Goal: Transaction & Acquisition: Purchase product/service

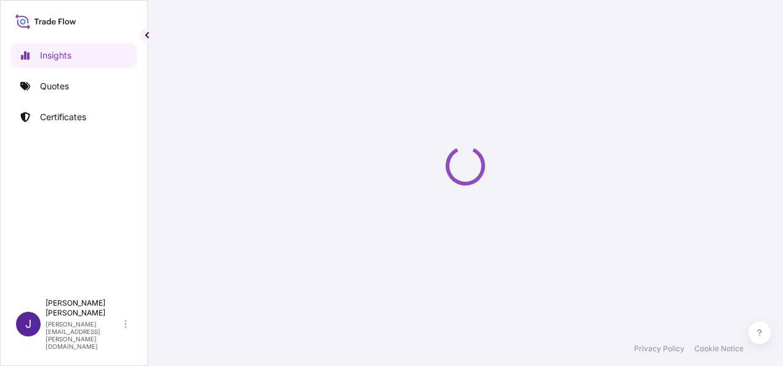
select select "2025"
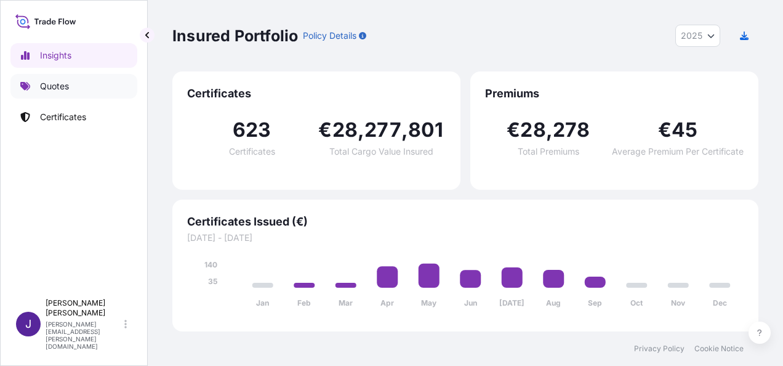
click at [66, 84] on p "Quotes" at bounding box center [54, 86] width 29 height 12
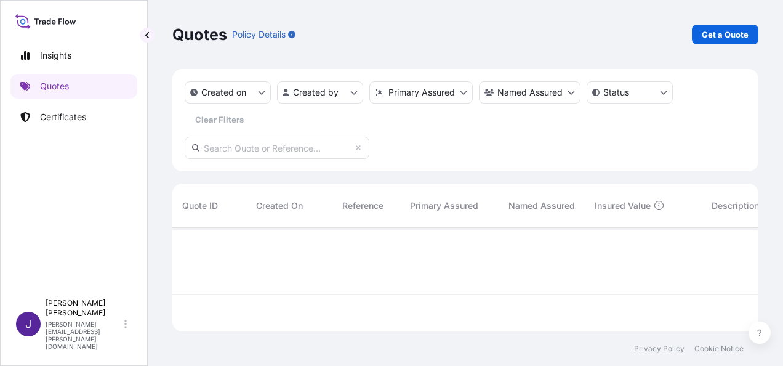
scroll to position [138, 576]
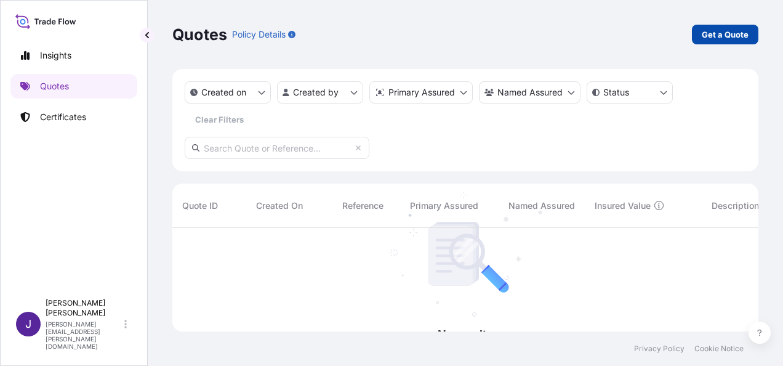
click at [722, 36] on p "Get a Quote" at bounding box center [725, 34] width 47 height 12
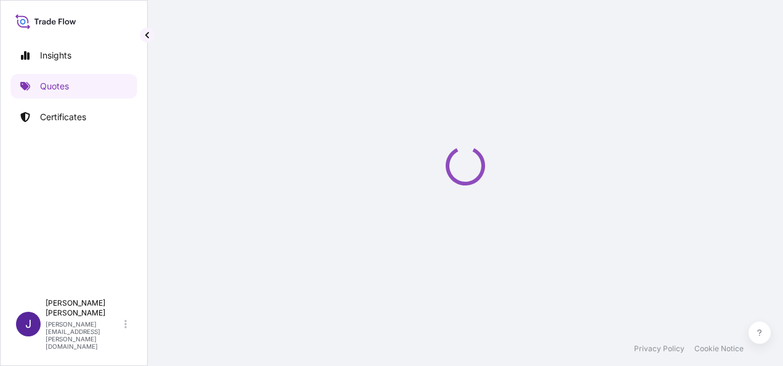
scroll to position [20, 0]
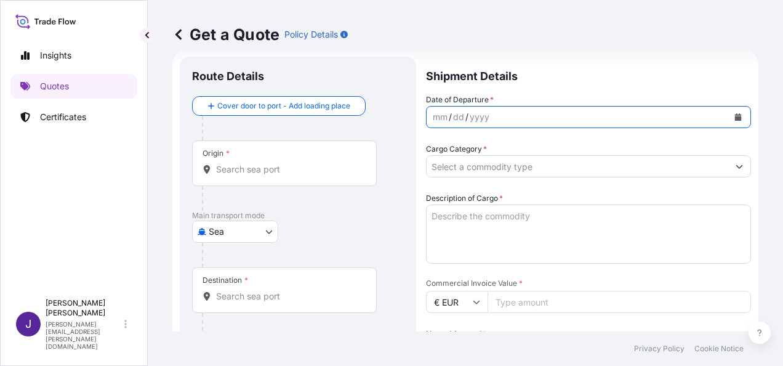
click at [733, 113] on button "Calendar" at bounding box center [738, 117] width 20 height 20
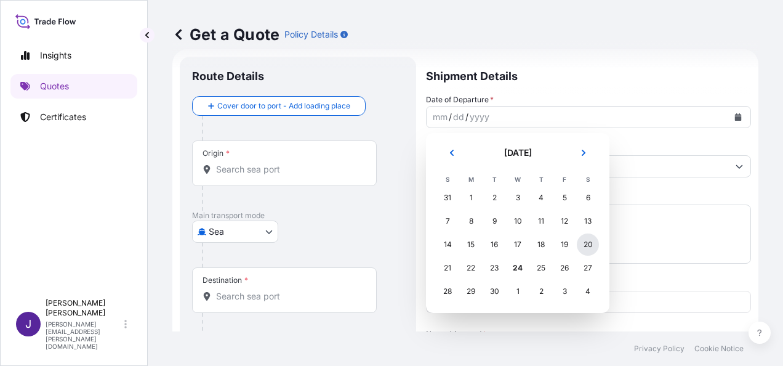
click at [594, 246] on div "20" at bounding box center [588, 244] width 22 height 22
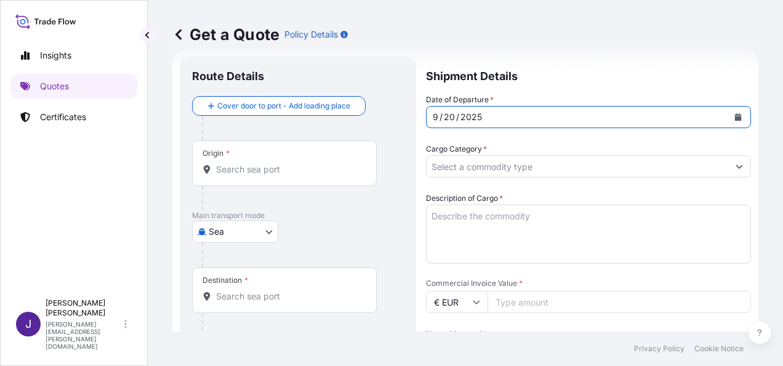
click at [289, 172] on input "Origin *" at bounding box center [288, 169] width 145 height 12
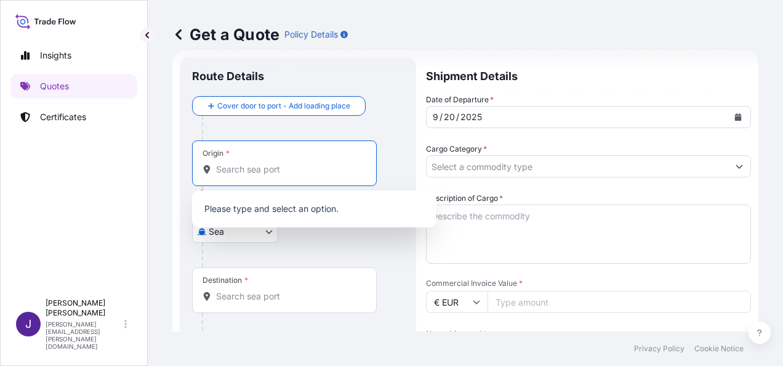
click at [236, 231] on body "0 options available. 0 options available. Insights Quotes Certificates J [PERSO…" at bounding box center [391, 183] width 783 height 366
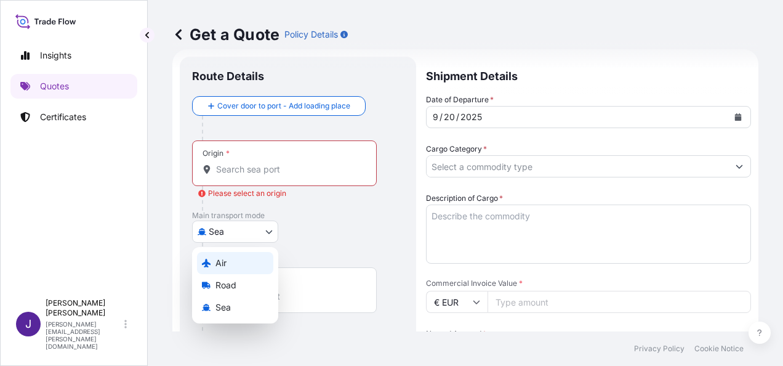
click at [227, 260] on span "Air" at bounding box center [221, 263] width 11 height 12
select select "Air"
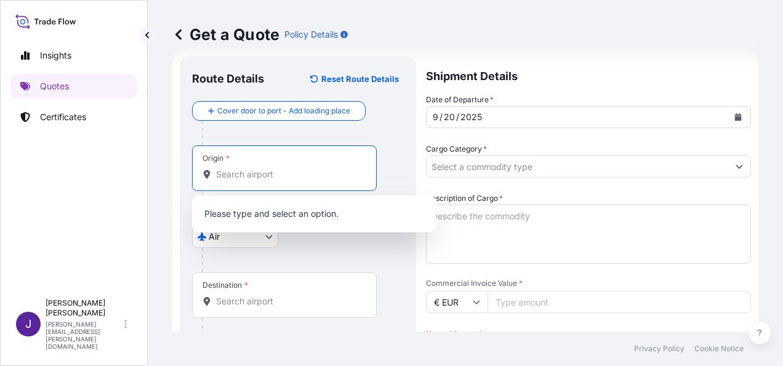
click at [251, 172] on input "Origin *" at bounding box center [288, 174] width 145 height 12
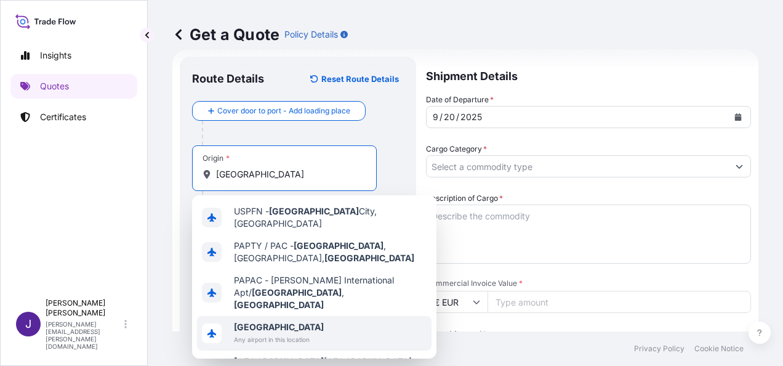
click at [277, 321] on span "[GEOGRAPHIC_DATA]" at bounding box center [279, 327] width 90 height 12
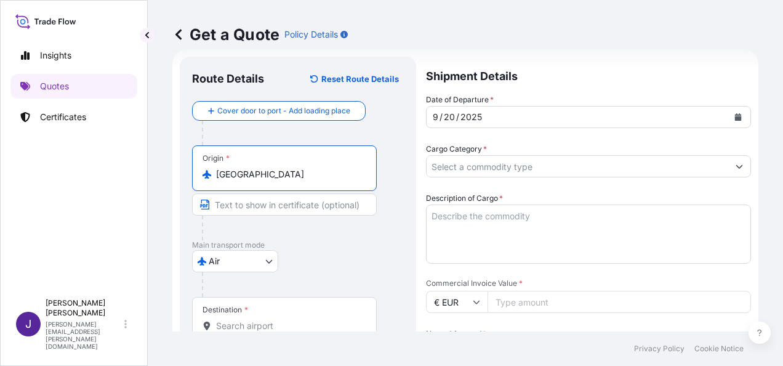
type input "[GEOGRAPHIC_DATA]"
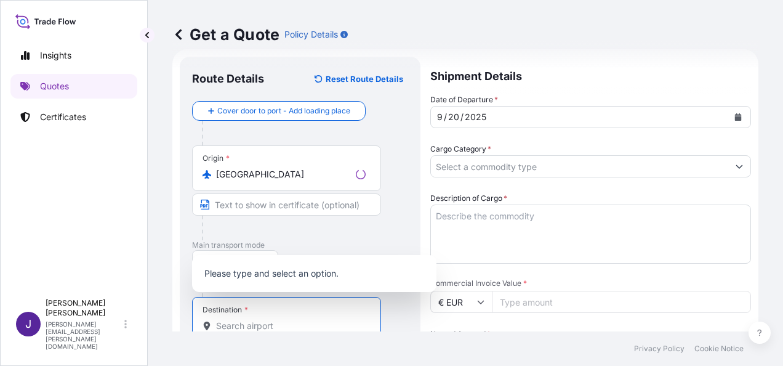
click at [232, 326] on input "Destination *" at bounding box center [291, 326] width 150 height 12
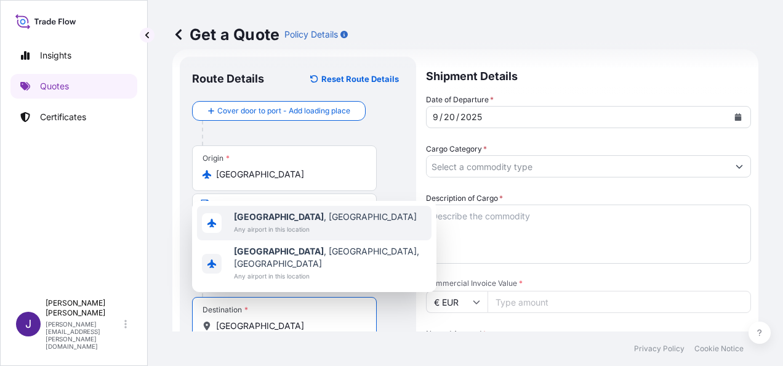
click at [281, 223] on span "[GEOGRAPHIC_DATA] , [GEOGRAPHIC_DATA]" at bounding box center [325, 217] width 183 height 12
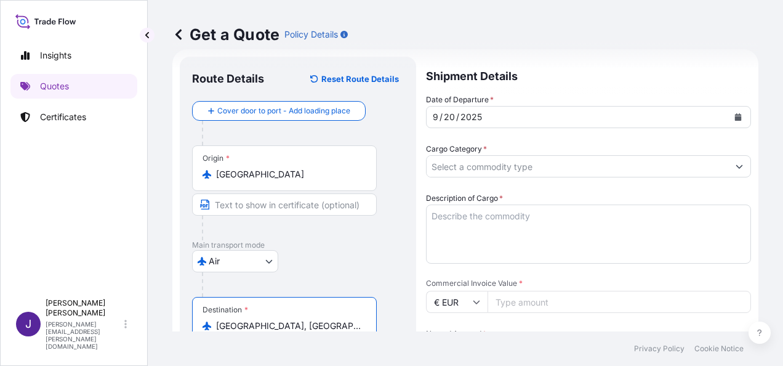
type input "[GEOGRAPHIC_DATA], [GEOGRAPHIC_DATA]"
click at [518, 165] on input "Cargo Category *" at bounding box center [573, 166] width 292 height 22
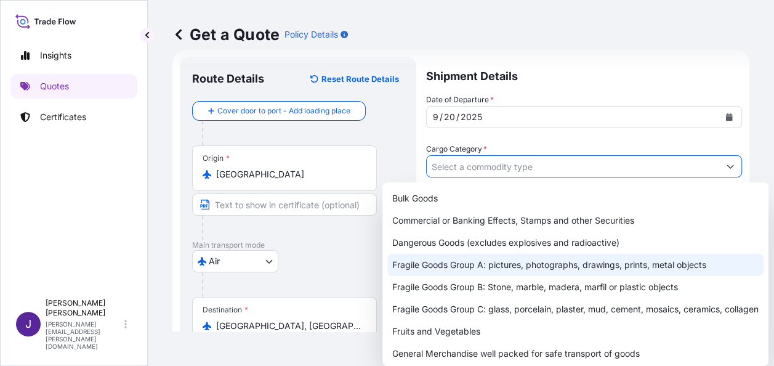
click at [459, 265] on div "Fragile Goods Group A: pictures, photographs, drawings, prints, metal objects" at bounding box center [575, 265] width 376 height 22
type input "Fragile Goods Group A: pictures, photographs, drawings, prints, metal objects"
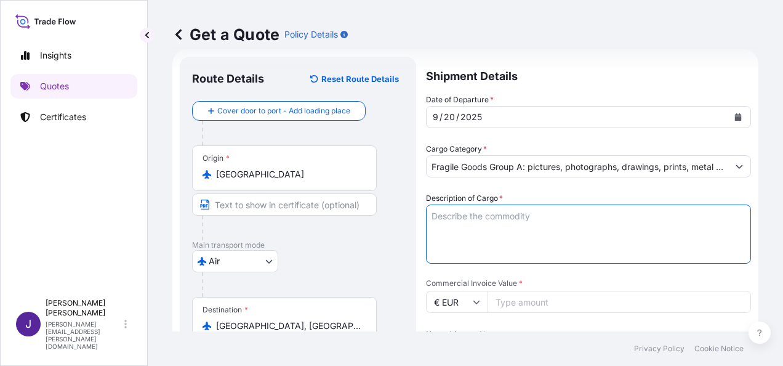
click at [508, 217] on textarea "Description of Cargo *" at bounding box center [588, 233] width 325 height 59
type textarea "l"
type textarea "LIENZOS"
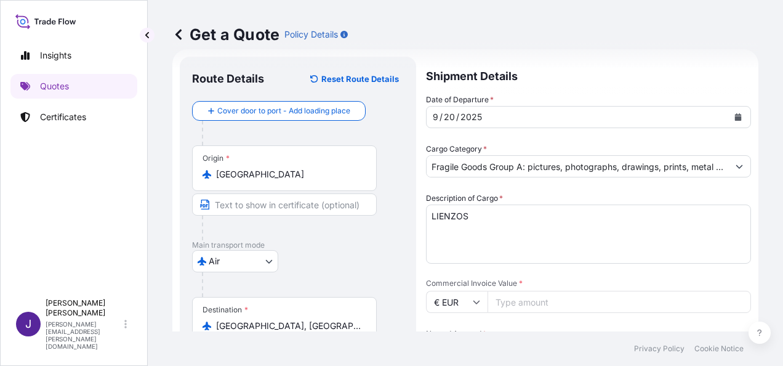
click at [538, 305] on input "Commercial Invoice Value *" at bounding box center [620, 302] width 264 height 22
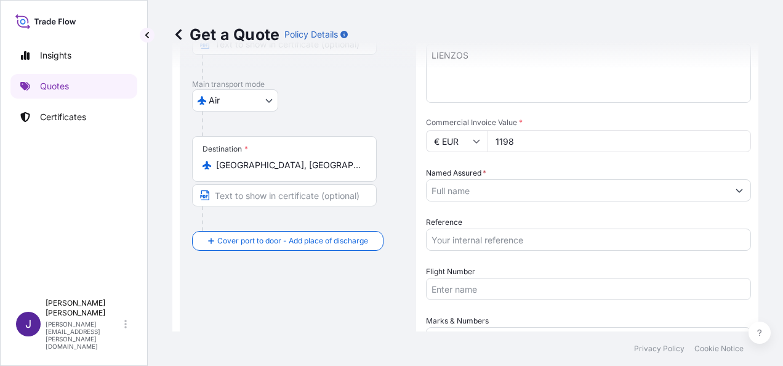
scroll to position [204, 0]
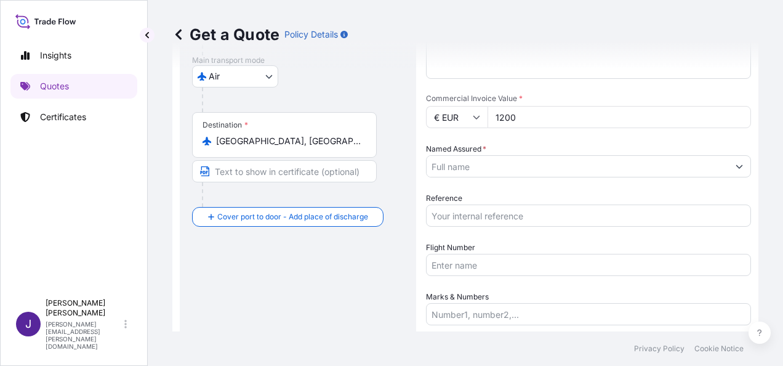
type input "1200"
click at [512, 164] on input "Named Assured *" at bounding box center [573, 166] width 292 height 22
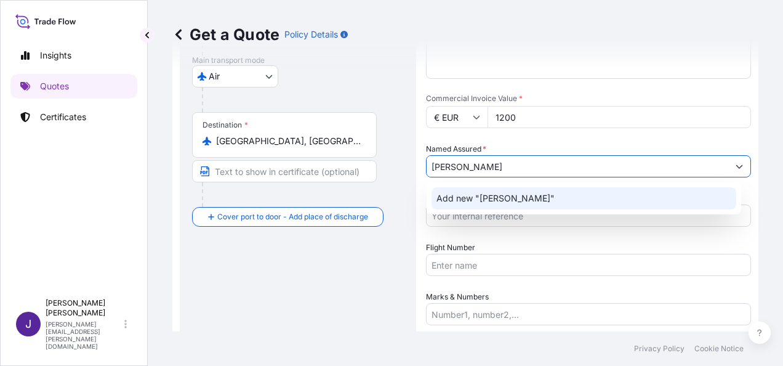
drag, startPoint x: 538, startPoint y: 166, endPoint x: 396, endPoint y: 174, distance: 141.8
click at [396, 173] on form "Route Details Reset Route Details Cover door to port - Add loading place Place …" at bounding box center [465, 145] width 586 height 560
paste input "ose [PERSON_NAME]"
click at [506, 199] on span "Add new "[PERSON_NAME] [PERSON_NAME]"" at bounding box center [533, 198] width 192 height 12
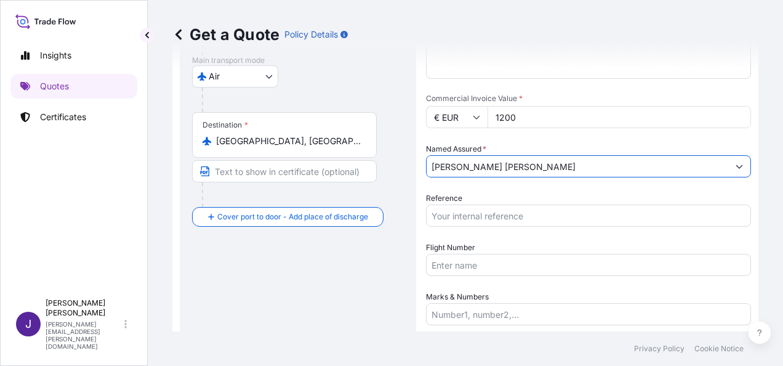
type input "[PERSON_NAME] [PERSON_NAME]"
click at [506, 212] on input "Reference" at bounding box center [588, 215] width 325 height 22
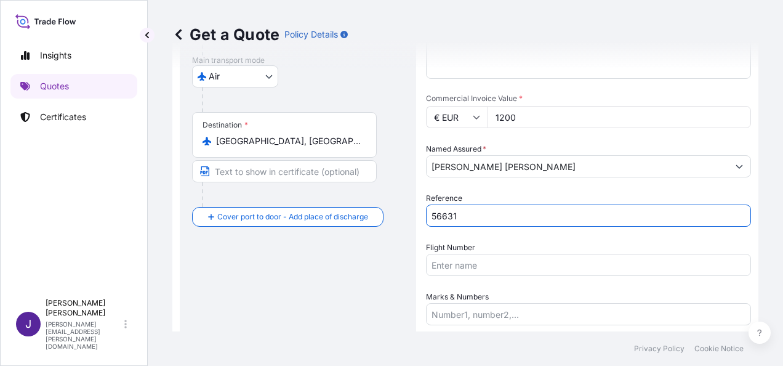
type input "56631"
drag, startPoint x: 484, startPoint y: 268, endPoint x: 504, endPoint y: 283, distance: 24.6
click at [484, 268] on input "Flight Number" at bounding box center [588, 265] width 325 height 22
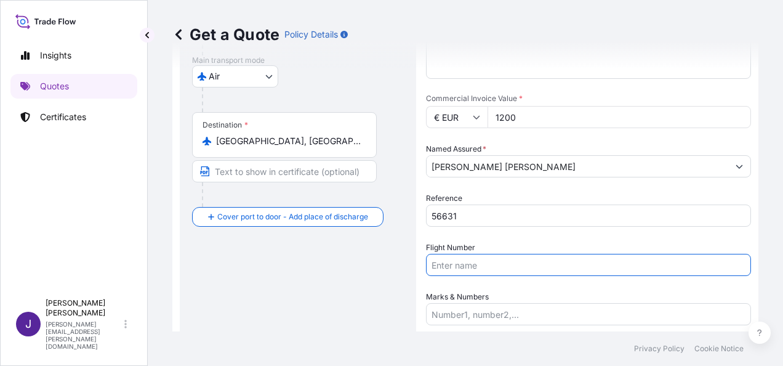
click at [461, 266] on input "Flight Number" at bounding box center [588, 265] width 325 height 22
paste input "AWB 230-03336701"
type input "AWB 230-03336701"
drag, startPoint x: 507, startPoint y: 313, endPoint x: 522, endPoint y: 320, distance: 15.7
click at [507, 313] on input "Marks & Numbers" at bounding box center [588, 314] width 325 height 22
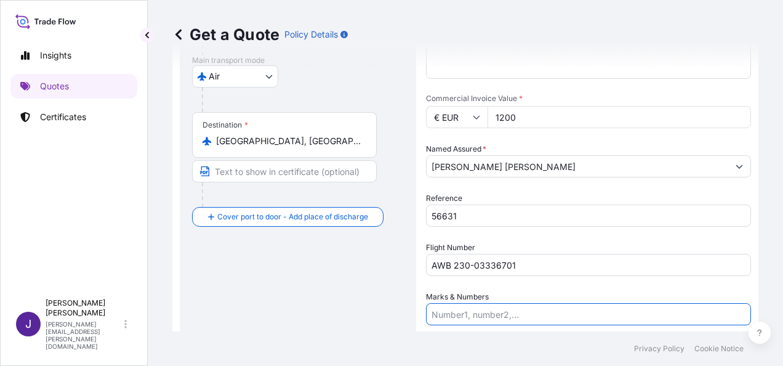
paste input "// 2 box // 21 KGS"
click at [440, 310] on input "// 2 box // 21 KGS" at bounding box center [588, 314] width 325 height 22
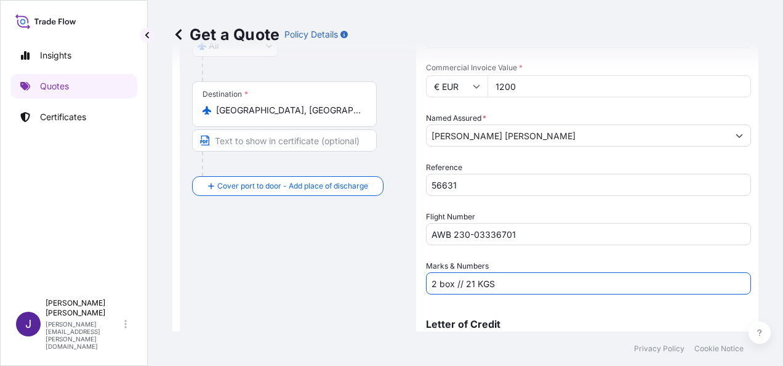
scroll to position [297, 0]
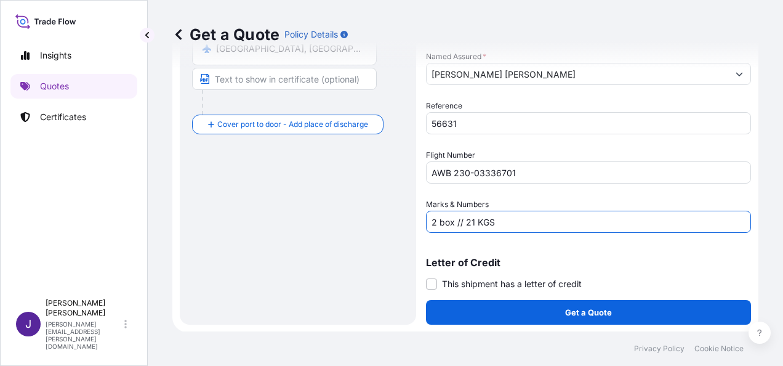
type input "2 box // 21 KGS"
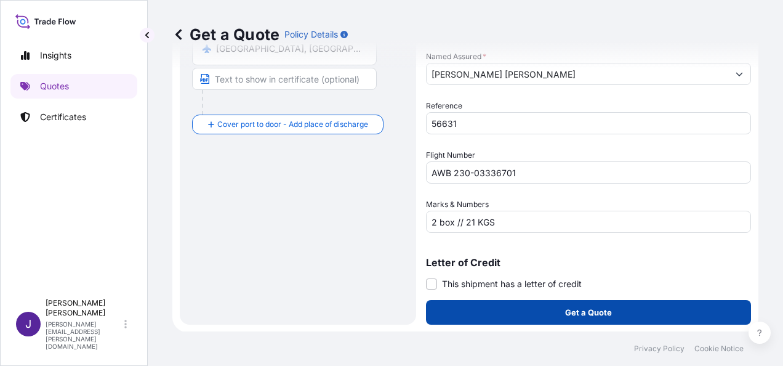
click at [537, 312] on button "Get a Quote" at bounding box center [588, 312] width 325 height 25
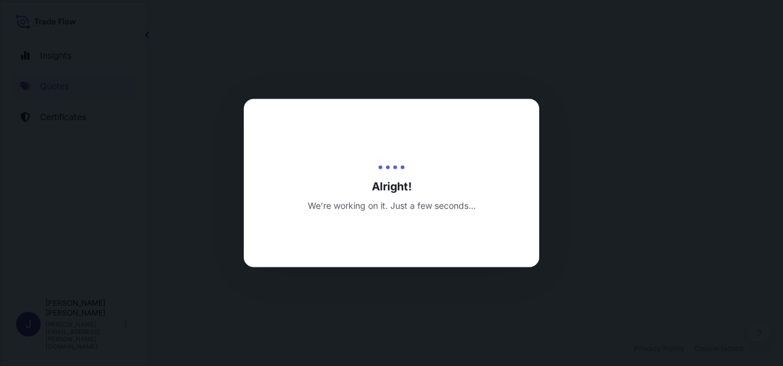
select select "Air"
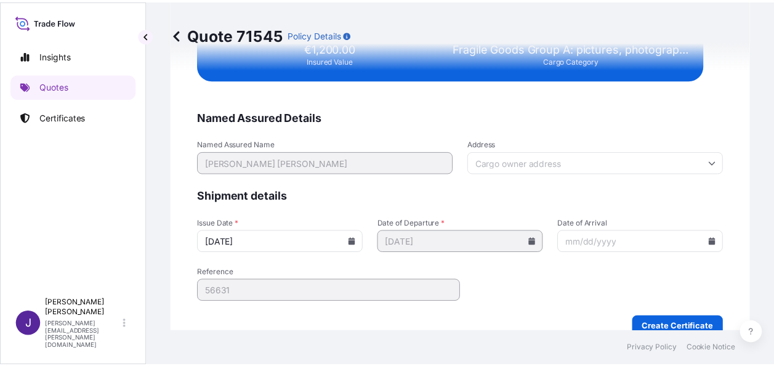
scroll to position [2327, 0]
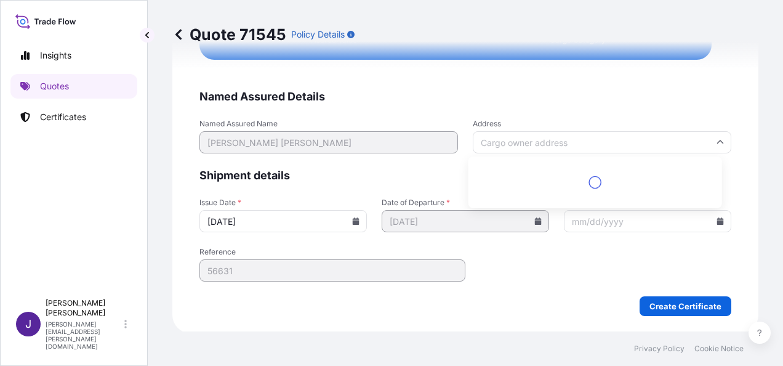
click at [505, 139] on input "Address" at bounding box center [602, 142] width 259 height 22
click at [555, 169] on div "Please type and select an option" at bounding box center [596, 176] width 244 height 30
click at [536, 138] on input "Address" at bounding box center [602, 142] width 259 height 22
click at [501, 132] on input "Address" at bounding box center [602, 142] width 259 height 22
click at [508, 177] on div "Please type and select an option" at bounding box center [596, 176] width 244 height 30
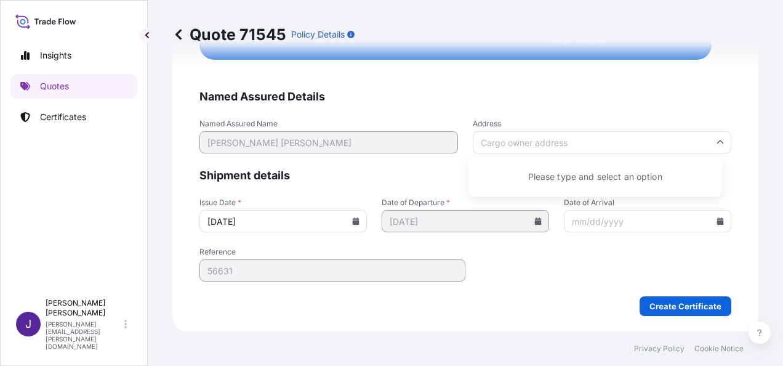
click at [554, 180] on div "Please type and select an option" at bounding box center [596, 176] width 244 height 30
click at [597, 224] on input "Date of Arrival" at bounding box center [647, 221] width 167 height 22
click at [710, 215] on input "Date of Arrival" at bounding box center [647, 221] width 167 height 22
click at [717, 222] on icon at bounding box center [720, 220] width 7 height 7
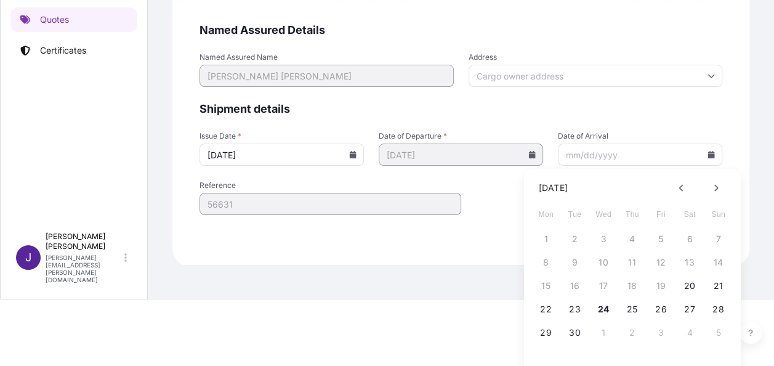
scroll to position [85, 0]
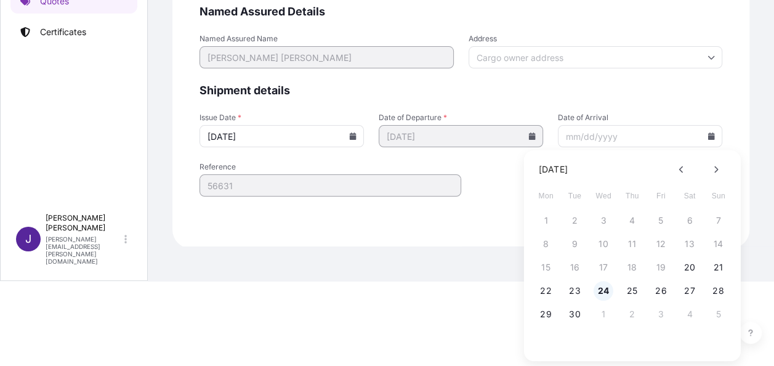
click at [602, 287] on button "24" at bounding box center [604, 291] width 20 height 20
type input "[DATE]"
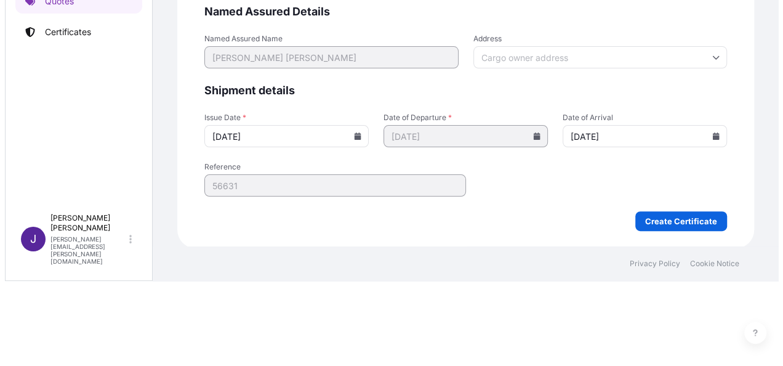
scroll to position [0, 0]
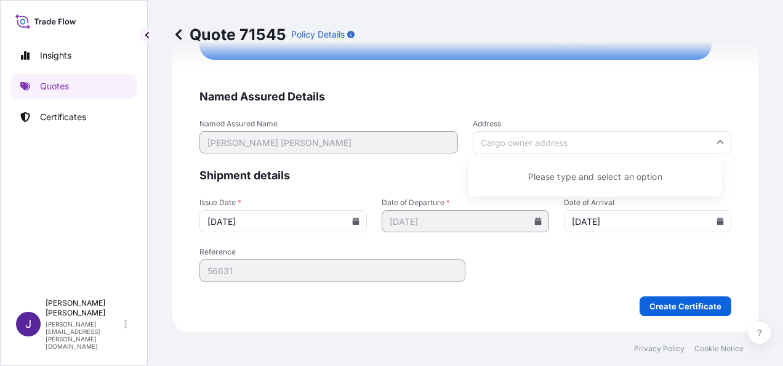
click at [542, 142] on input "Address" at bounding box center [602, 142] width 259 height 22
type input "k"
click at [588, 144] on input "Address" at bounding box center [602, 142] width 259 height 22
paste input "Calle 79 este, PH Ocean Sky Coco Del Mar PANAMA"
type input "Calle 79 este, PH Ocean Sky Coco Del Mar PANAMA"
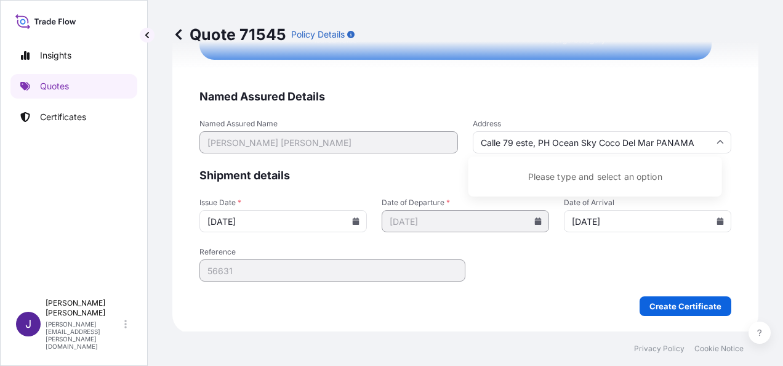
scroll to position [2341, 0]
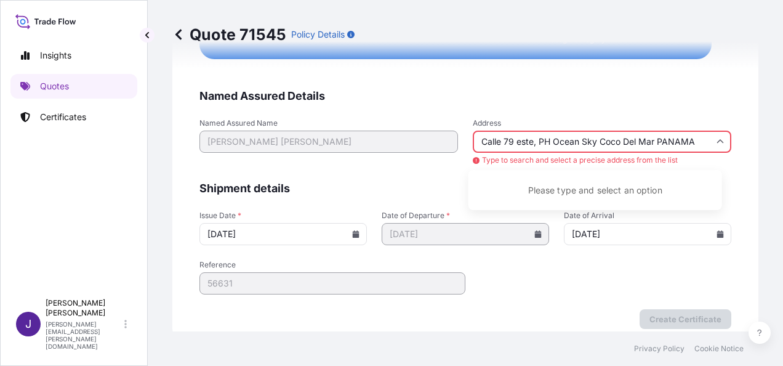
click at [617, 190] on div "Please type and select an option" at bounding box center [596, 190] width 244 height 30
click at [615, 188] on div "Please type and select an option" at bounding box center [596, 190] width 244 height 30
click at [706, 138] on input "Calle 79 este, PH Ocean Sky Coco Del Mar PANAMA" at bounding box center [602, 142] width 259 height 22
drag, startPoint x: 699, startPoint y: 141, endPoint x: 466, endPoint y: 149, distance: 233.5
click at [466, 149] on div "Named Assured Name [PERSON_NAME] [PERSON_NAME] Address [GEOGRAPHIC_DATA] Type t…" at bounding box center [466, 142] width 532 height 48
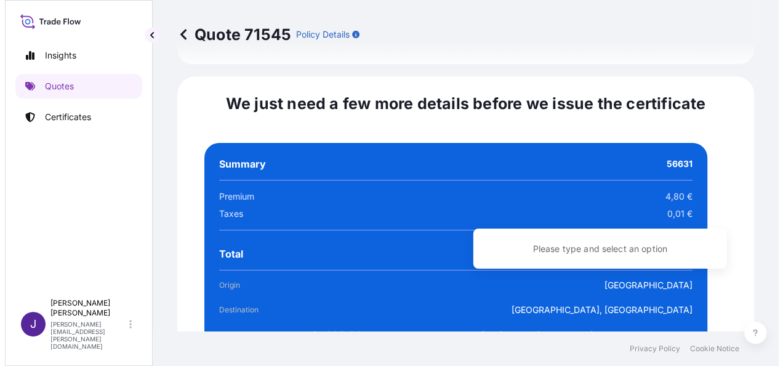
scroll to position [2327, 0]
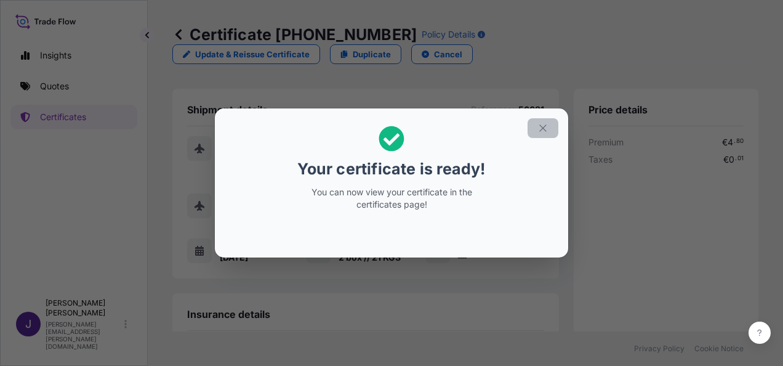
click at [546, 133] on icon "button" at bounding box center [543, 128] width 11 height 11
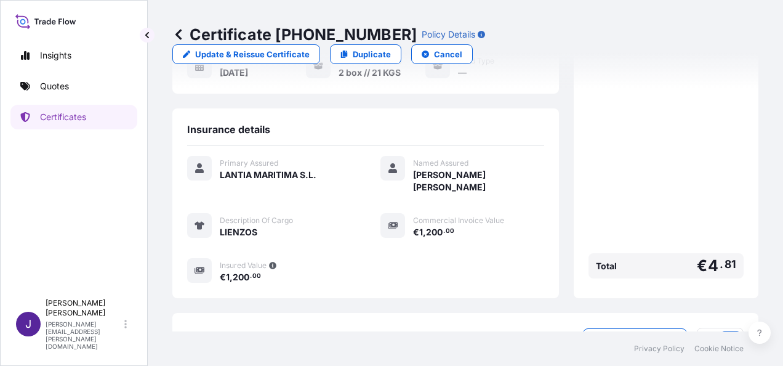
scroll to position [247, 0]
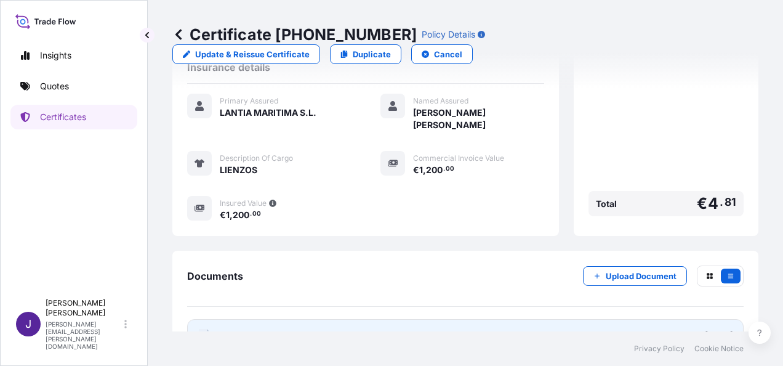
click at [523, 319] on link "PDF Certificate [DATE]" at bounding box center [465, 335] width 557 height 32
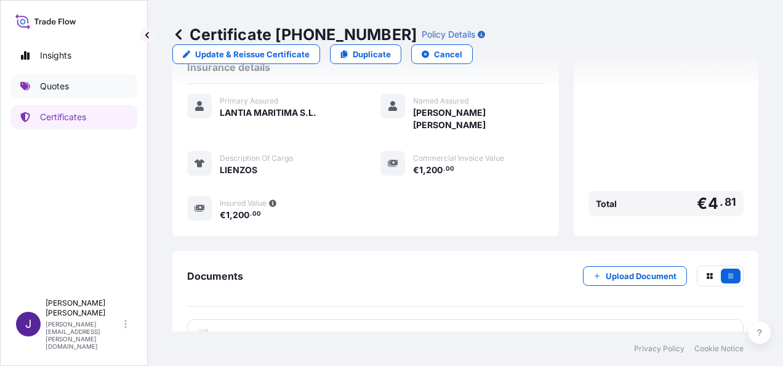
click at [57, 86] on p "Quotes" at bounding box center [54, 86] width 29 height 12
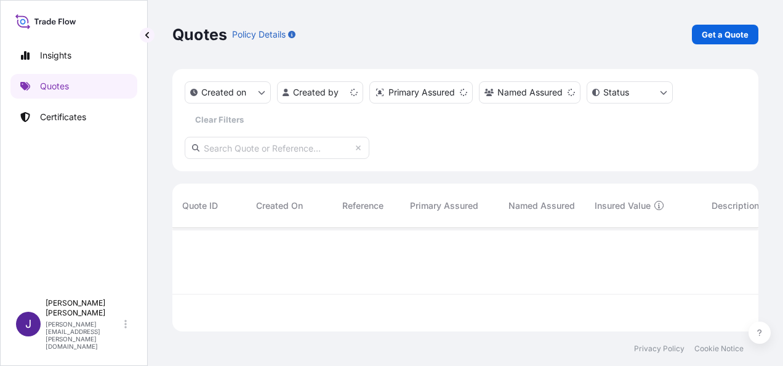
scroll to position [101, 576]
click at [740, 38] on p "Get a Quote" at bounding box center [725, 34] width 47 height 12
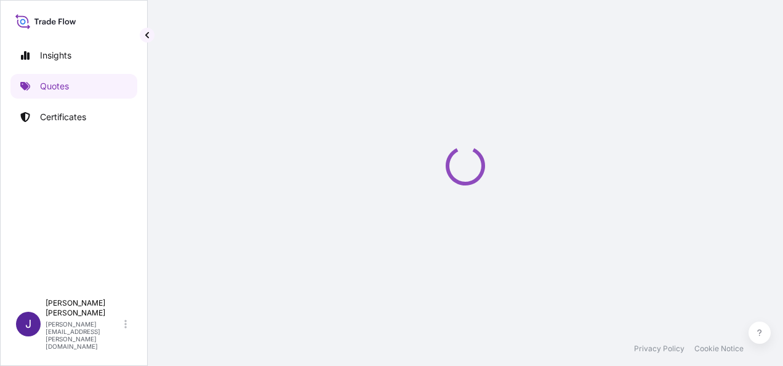
scroll to position [20, 0]
select select "Sea"
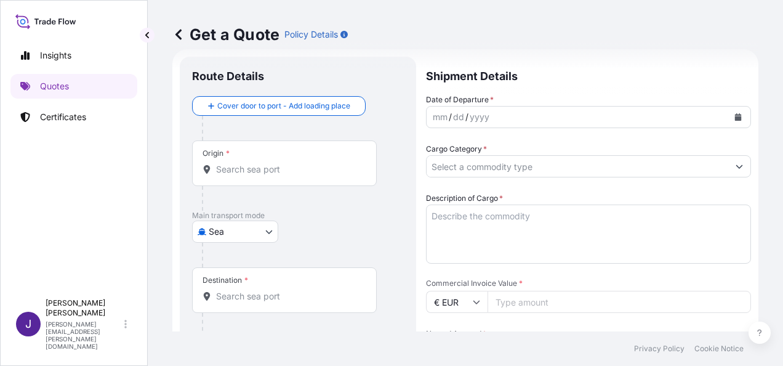
click at [294, 175] on div "Origin *" at bounding box center [284, 163] width 185 height 46
drag, startPoint x: 292, startPoint y: 175, endPoint x: 301, endPoint y: 170, distance: 10.5
click at [292, 174] on input "Origin *" at bounding box center [288, 169] width 145 height 12
click at [62, 89] on p "Quotes" at bounding box center [54, 86] width 29 height 12
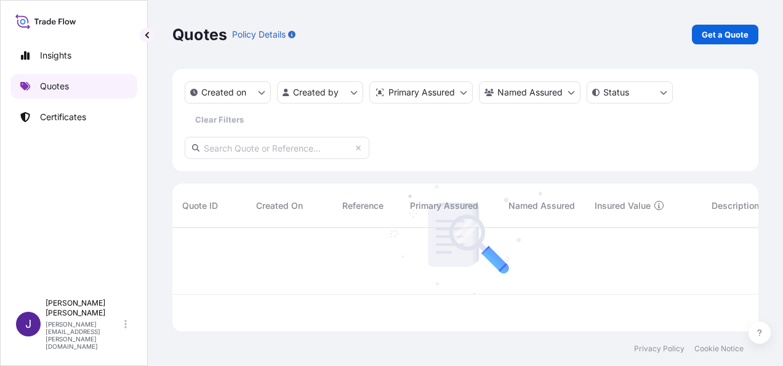
scroll to position [101, 576]
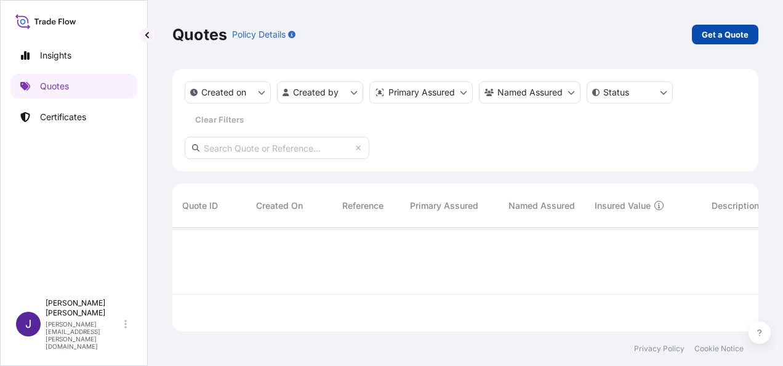
click at [739, 33] on p "Get a Quote" at bounding box center [725, 34] width 47 height 12
select select "Sea"
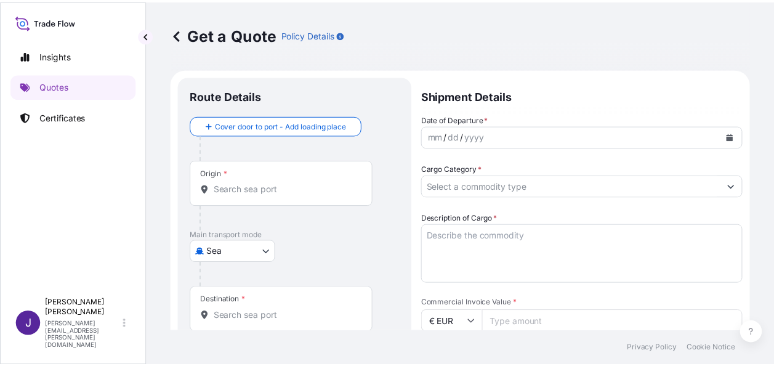
scroll to position [20, 0]
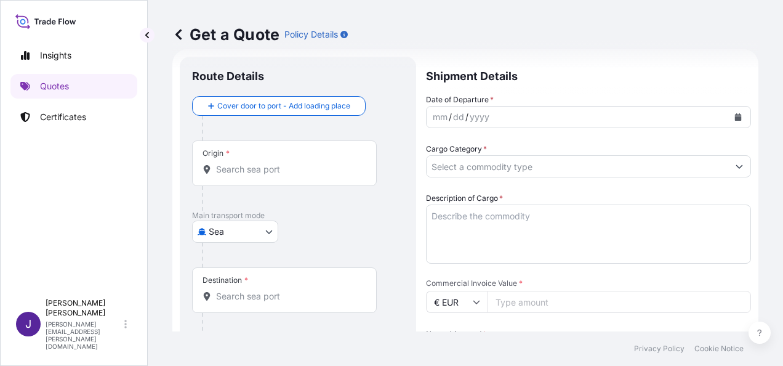
click at [304, 174] on input "Origin *" at bounding box center [288, 169] width 145 height 12
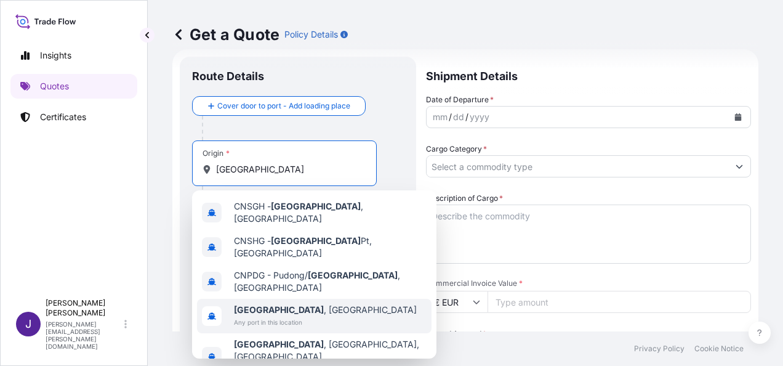
click at [287, 316] on span "Any port in this location" at bounding box center [325, 322] width 183 height 12
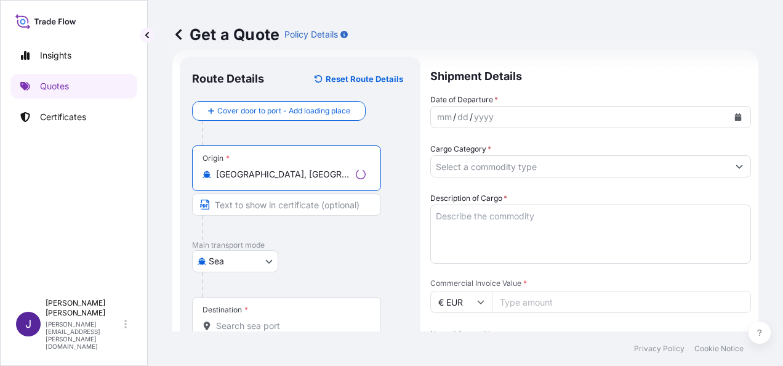
type input "[GEOGRAPHIC_DATA], [GEOGRAPHIC_DATA]"
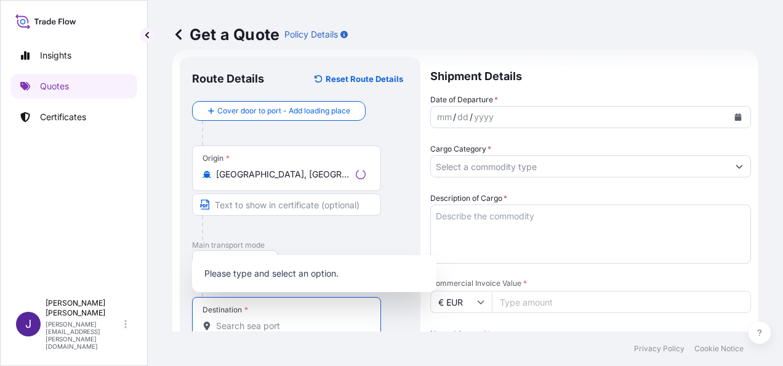
click at [256, 323] on input "Destination *" at bounding box center [291, 326] width 150 height 12
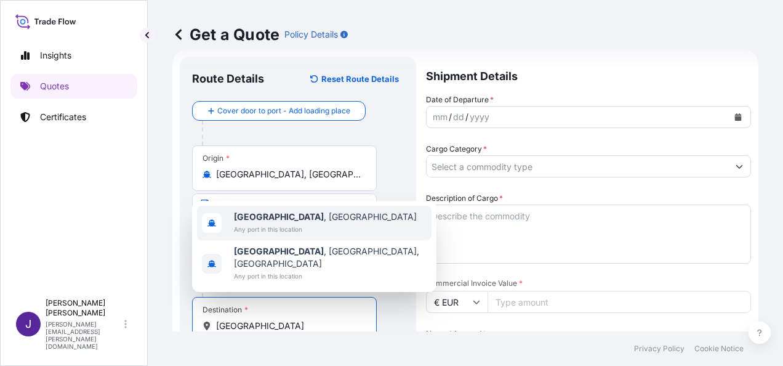
click at [280, 223] on span "[GEOGRAPHIC_DATA] , [GEOGRAPHIC_DATA]" at bounding box center [325, 217] width 183 height 12
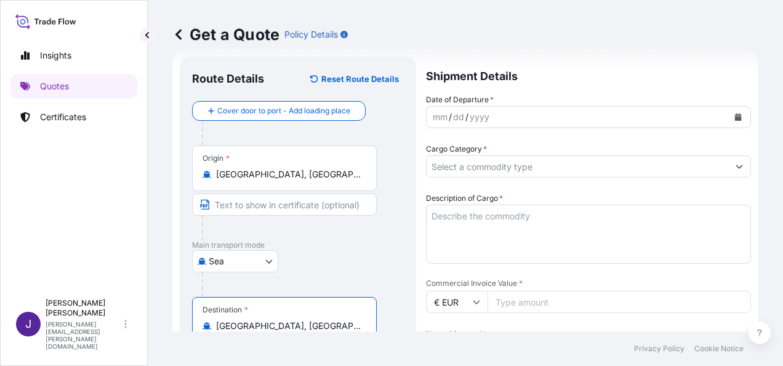
type input "[GEOGRAPHIC_DATA], [GEOGRAPHIC_DATA]"
click at [735, 116] on icon "Calendar" at bounding box center [738, 116] width 7 height 7
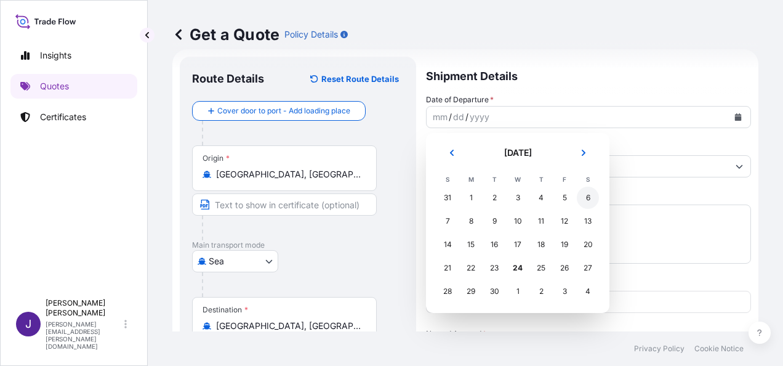
click at [594, 195] on div "6" at bounding box center [588, 198] width 22 height 22
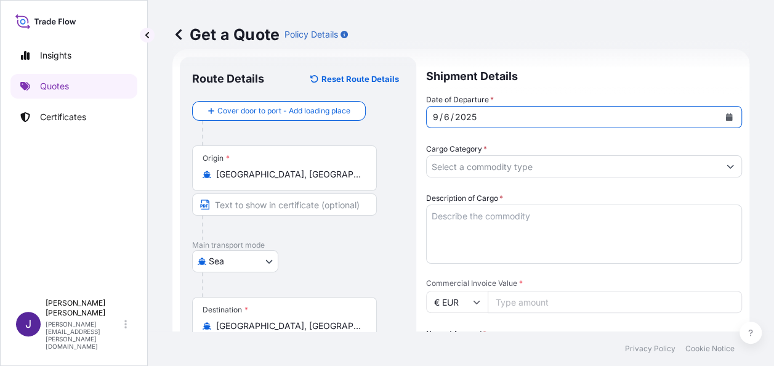
click at [522, 164] on input "Cargo Category *" at bounding box center [573, 166] width 292 height 22
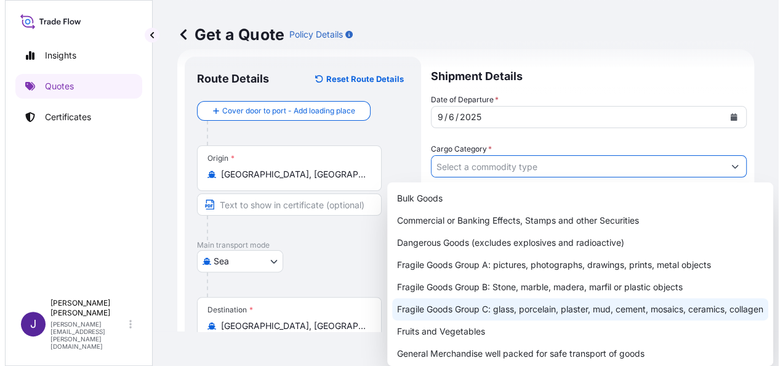
scroll to position [62, 0]
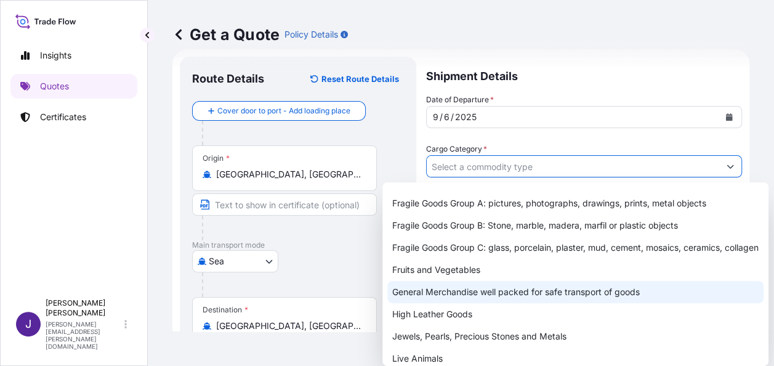
click at [440, 301] on div "General Merchandise well packed for safe transport of goods" at bounding box center [575, 292] width 376 height 22
type input "General Merchandise well packed for safe transport of goods"
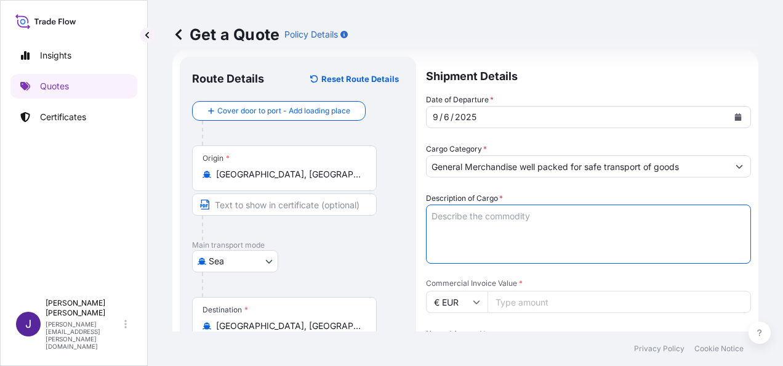
click at [494, 218] on textarea "Description of Cargo *" at bounding box center [588, 233] width 325 height 59
type textarea "PARTES DE VEHÍCULOS"
click at [537, 299] on input "Commercial Invoice Value *" at bounding box center [620, 302] width 264 height 22
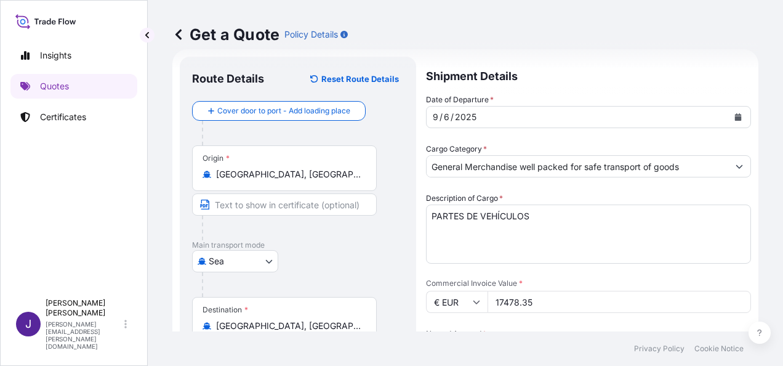
type input "17478.35"
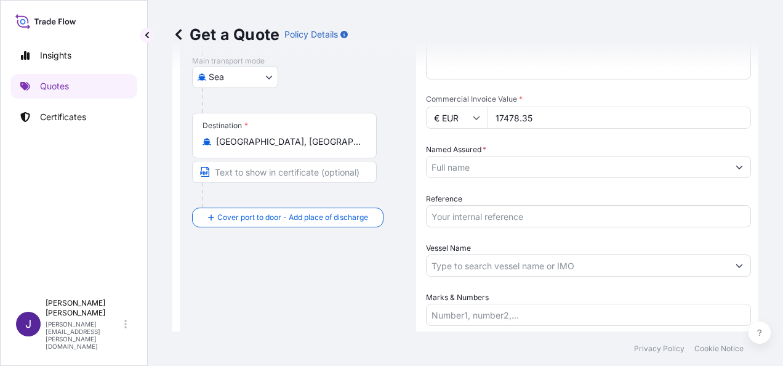
scroll to position [204, 0]
click at [491, 219] on input "Reference" at bounding box center [588, 215] width 325 height 22
type input "55753"
click at [501, 167] on input "Named Assured *" at bounding box center [578, 166] width 302 height 22
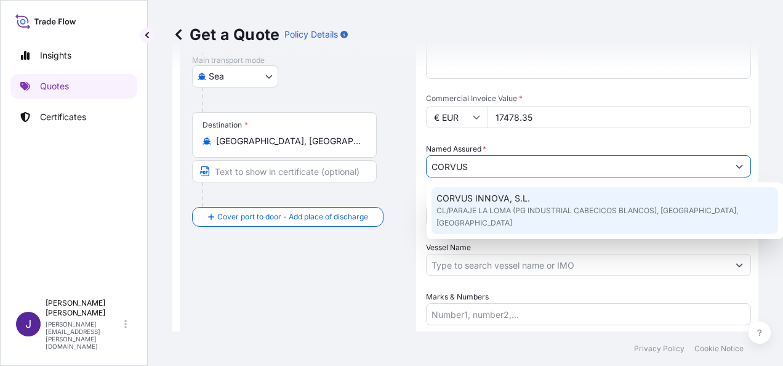
click at [512, 201] on span "CORVUS INNOVA, S.L." at bounding box center [484, 198] width 94 height 12
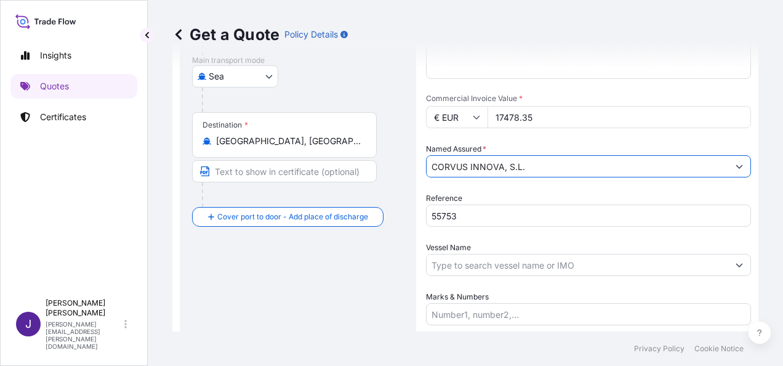
type input "CORVUS INNOVA, S.L."
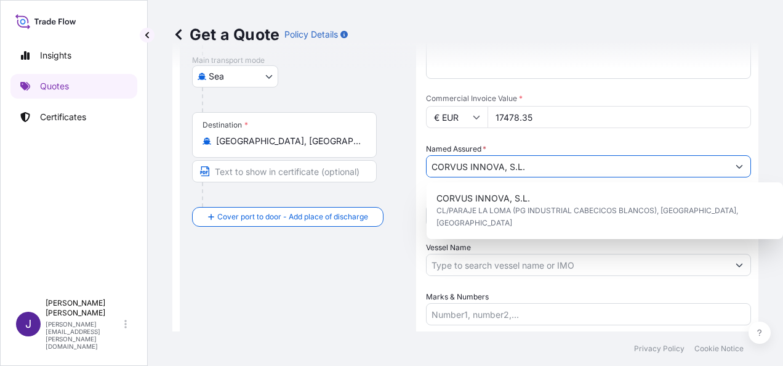
click at [498, 260] on input "Vessel Name" at bounding box center [578, 265] width 302 height 22
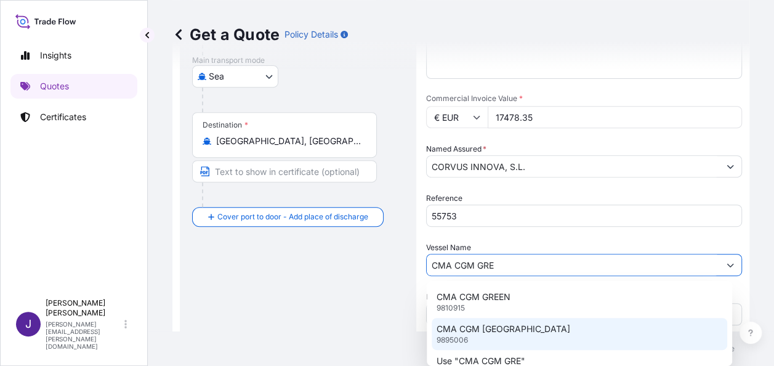
click at [511, 331] on p "CMA CGM [GEOGRAPHIC_DATA]" at bounding box center [504, 329] width 134 height 12
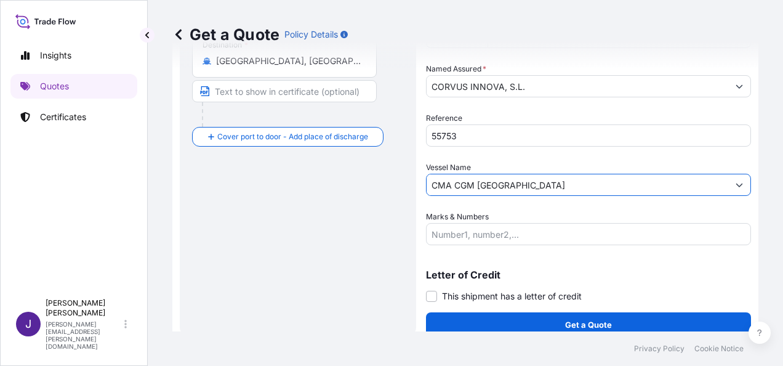
scroll to position [297, 0]
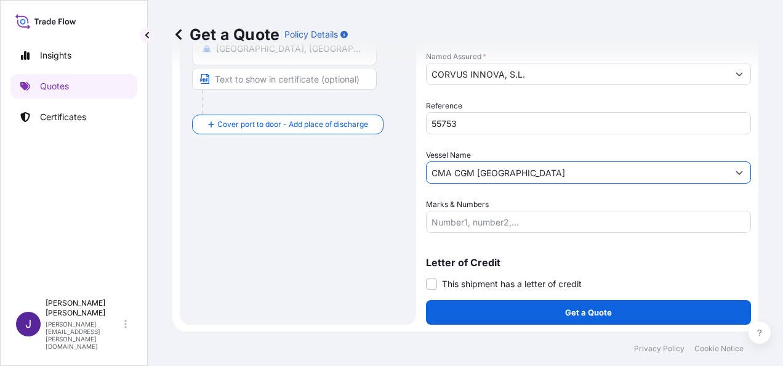
type input "CMA CGM [GEOGRAPHIC_DATA]"
click at [476, 215] on input "Marks & Numbers" at bounding box center [588, 222] width 325 height 22
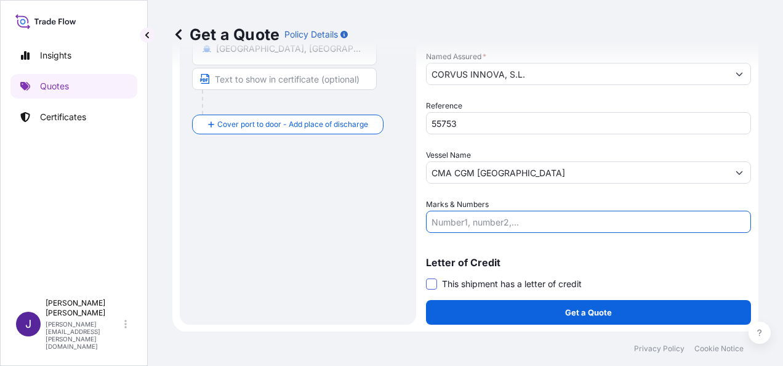
click at [434, 280] on span at bounding box center [431, 283] width 11 height 11
click at [426, 277] on input "This shipment has a letter of credit" at bounding box center [426, 277] width 0 height 0
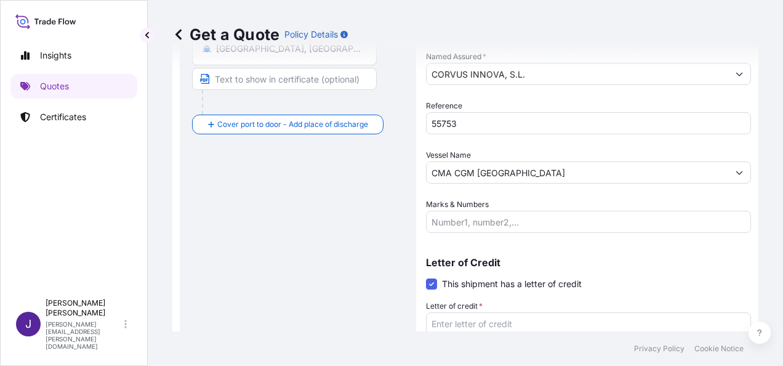
click at [466, 325] on textarea "Letter of credit *" at bounding box center [588, 341] width 325 height 59
paste textarea "CORVUS INNOVA S.L. CL/PARAJE LA LOMA (PG INDUSTRIAL CABECICOS BLANCOS), PARC. 1"
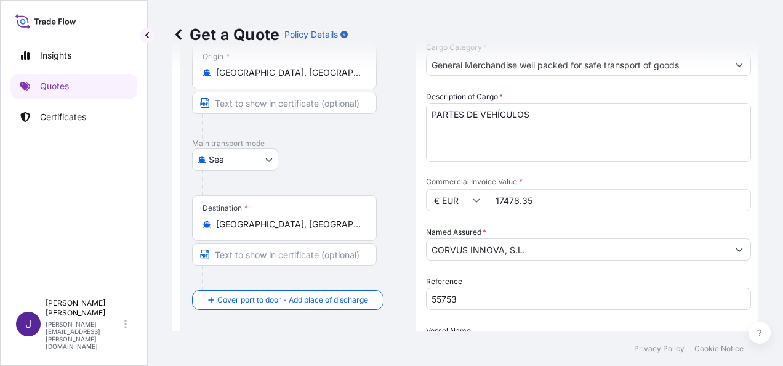
scroll to position [0, 0]
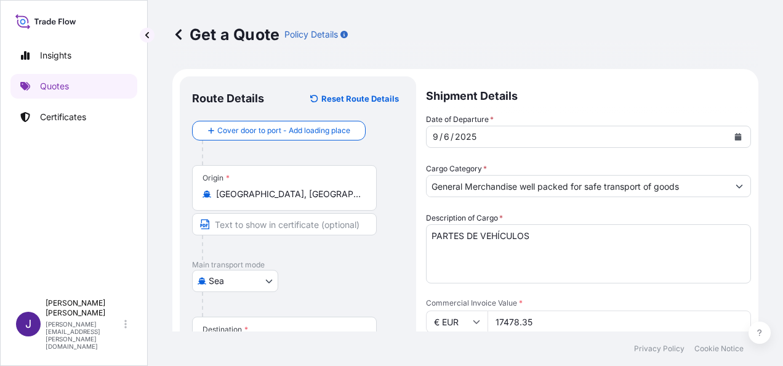
type textarea "CORVUS INNOVA S.L. CL/PARAJE LA LOMA (PG INDUSTRIAL CABECICOS BLANCOS), PARC. 1"
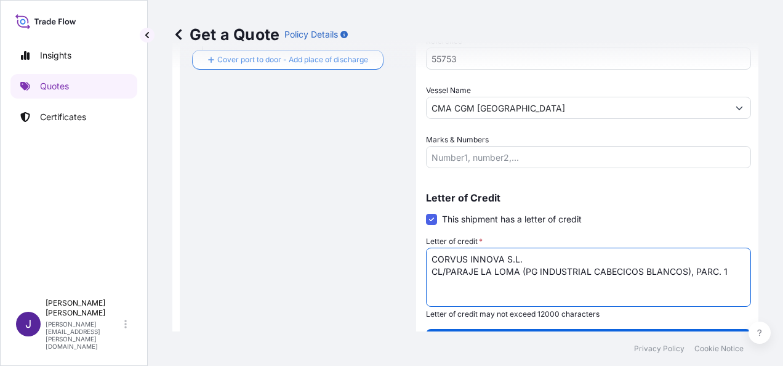
scroll to position [390, 0]
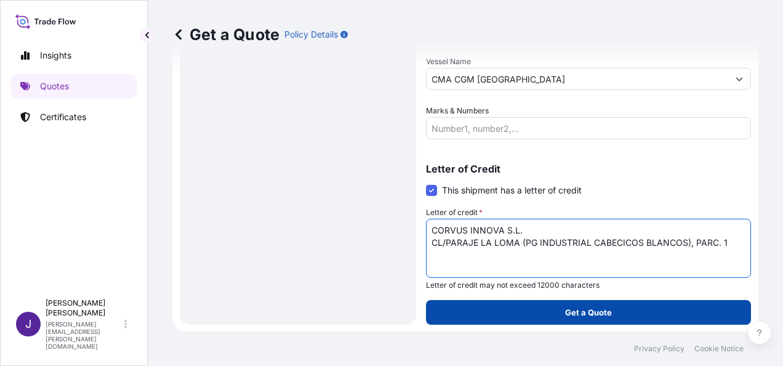
click at [601, 318] on button "Get a Quote" at bounding box center [588, 312] width 325 height 25
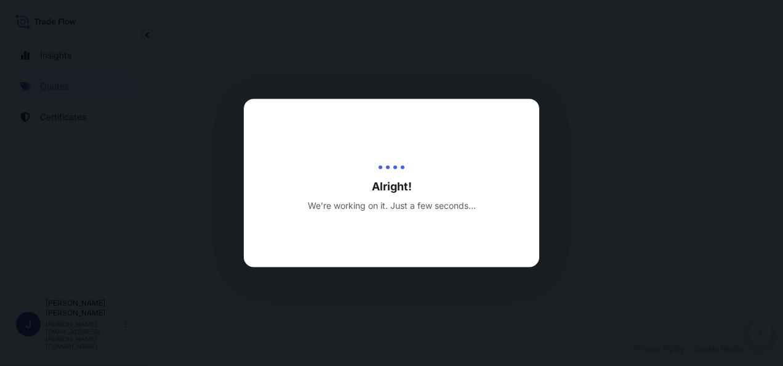
select select "Sea"
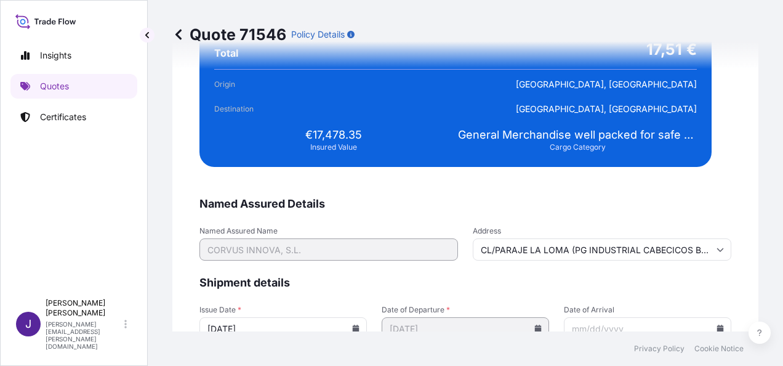
scroll to position [2514, 0]
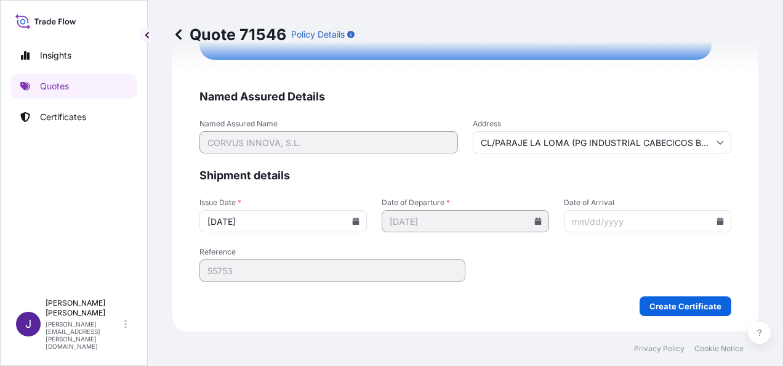
click at [717, 143] on icon at bounding box center [720, 142] width 7 height 7
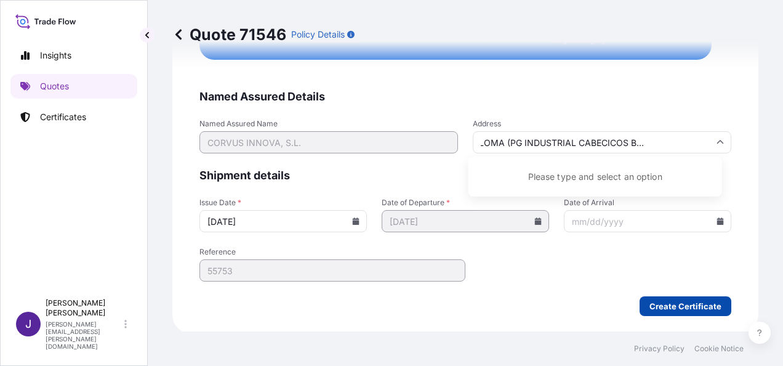
scroll to position [0, 0]
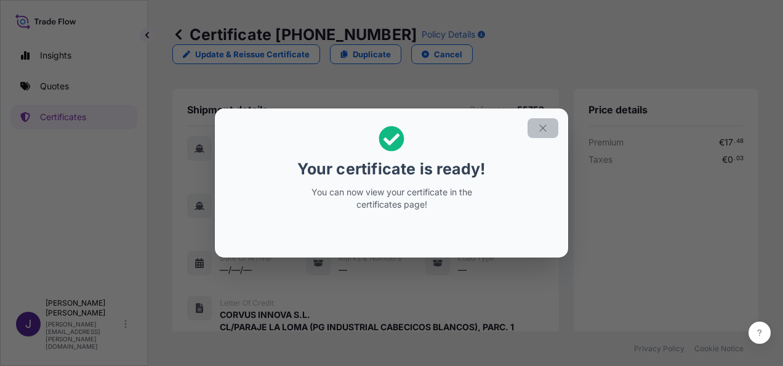
click at [548, 129] on icon "button" at bounding box center [543, 128] width 11 height 11
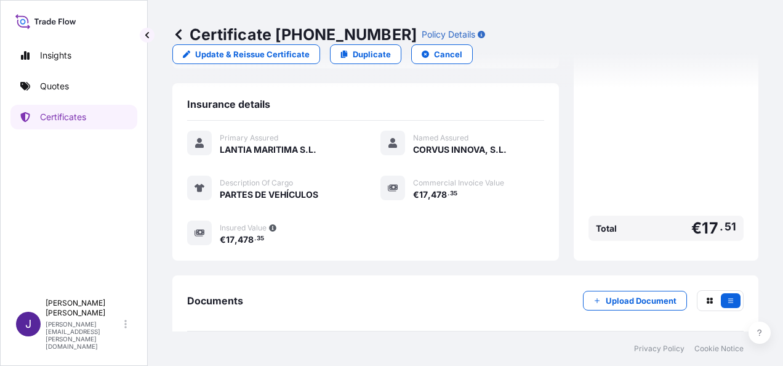
scroll to position [304, 0]
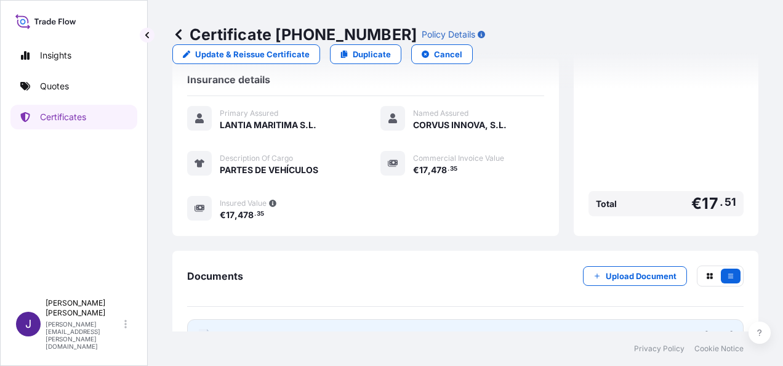
click at [344, 319] on link "PDF Certificate [DATE]" at bounding box center [465, 335] width 557 height 32
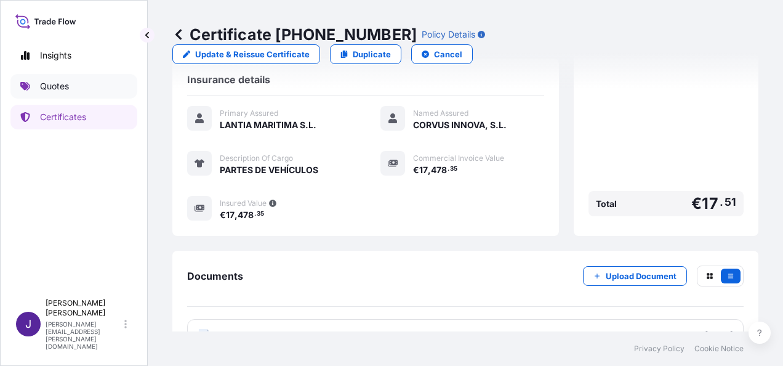
click at [87, 89] on link "Quotes" at bounding box center [73, 86] width 127 height 25
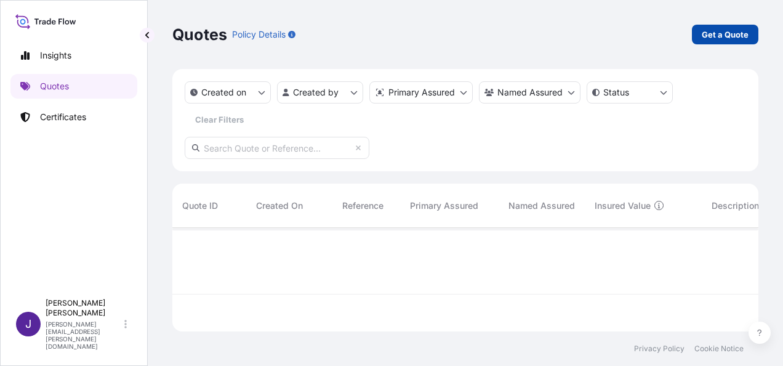
scroll to position [138, 576]
click at [722, 32] on p "Get a Quote" at bounding box center [725, 34] width 47 height 12
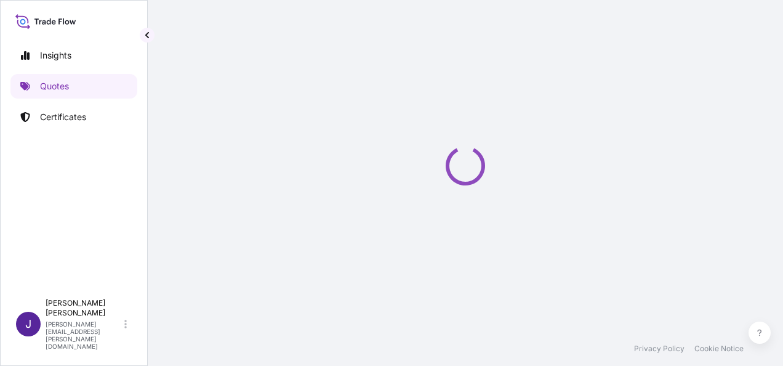
select select "Sea"
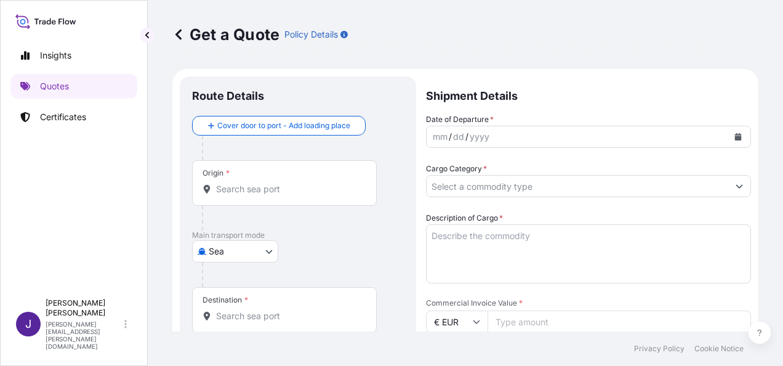
scroll to position [20, 0]
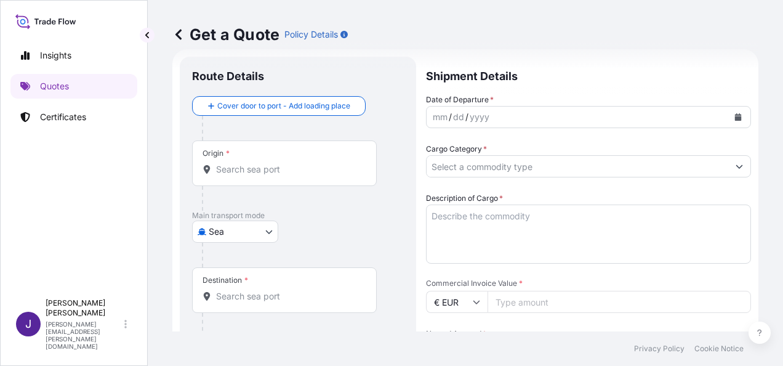
click at [461, 301] on input "€ EUR" at bounding box center [457, 302] width 62 height 22
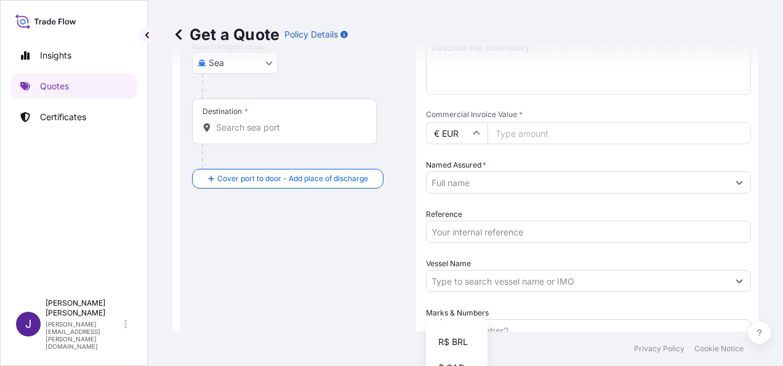
scroll to position [266, 0]
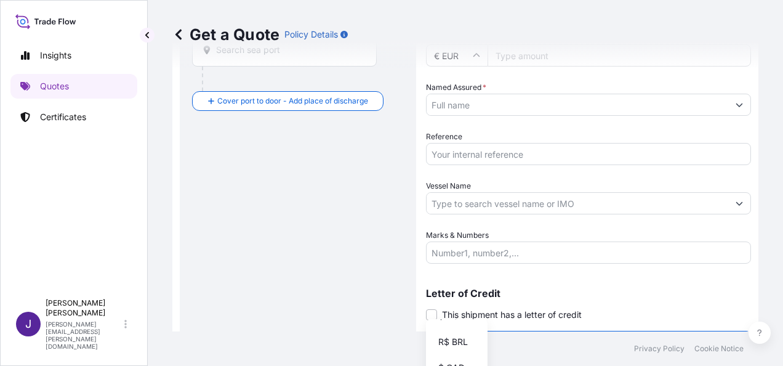
click at [477, 60] on div "Get a Quote Policy Details" at bounding box center [465, 34] width 586 height 69
click at [478, 55] on div "Get a Quote Policy Details" at bounding box center [465, 34] width 586 height 69
click at [472, 60] on div "Get a Quote Policy Details" at bounding box center [465, 34] width 586 height 69
click at [473, 55] on div "Get a Quote Policy Details" at bounding box center [465, 34] width 586 height 69
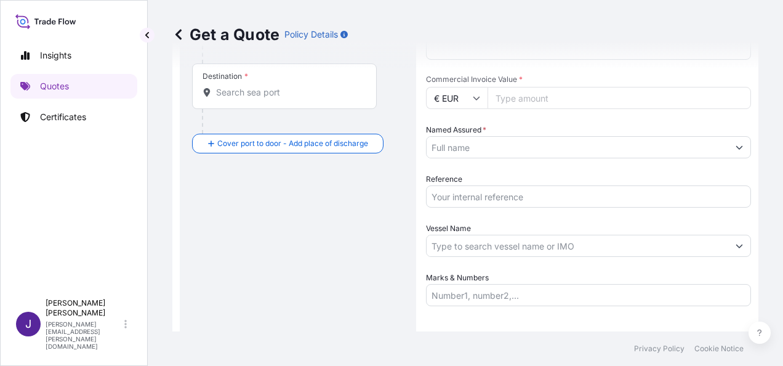
scroll to position [204, 0]
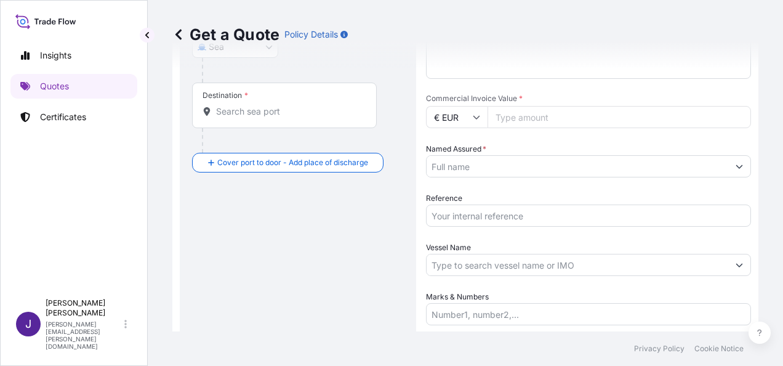
click at [475, 122] on input "€ EUR" at bounding box center [457, 117] width 62 height 22
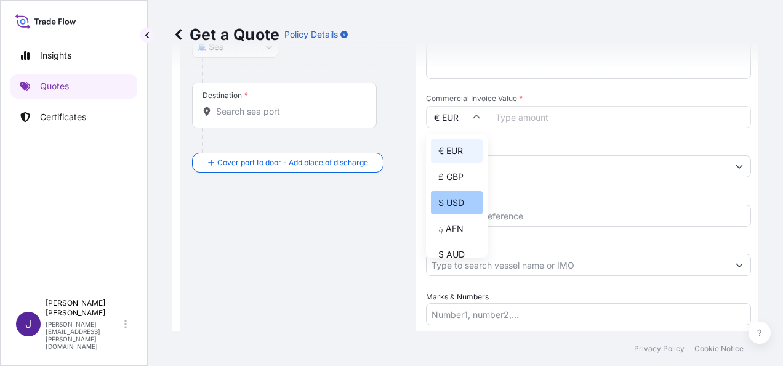
click at [456, 203] on div "$ USD" at bounding box center [457, 202] width 52 height 23
type input "$ USD"
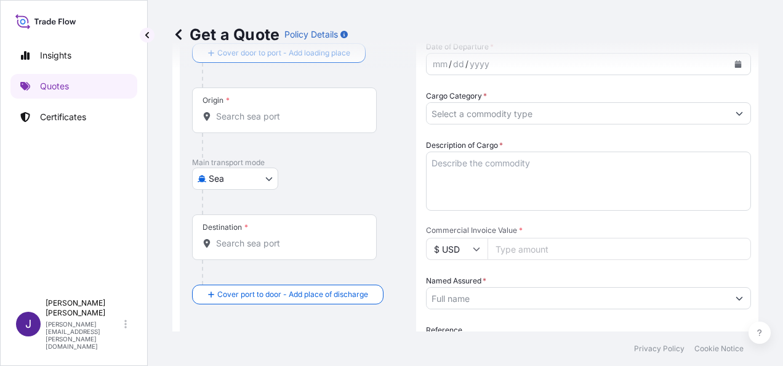
scroll to position [123, 0]
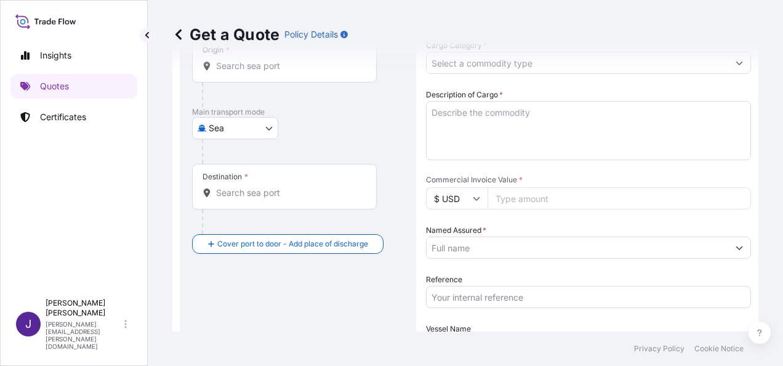
click at [487, 299] on input "Reference" at bounding box center [588, 297] width 325 height 22
type input "55760"
click at [309, 63] on div "Get a Quote Policy Details" at bounding box center [465, 34] width 586 height 69
click at [254, 64] on div "Get a Quote Policy Details" at bounding box center [465, 34] width 586 height 69
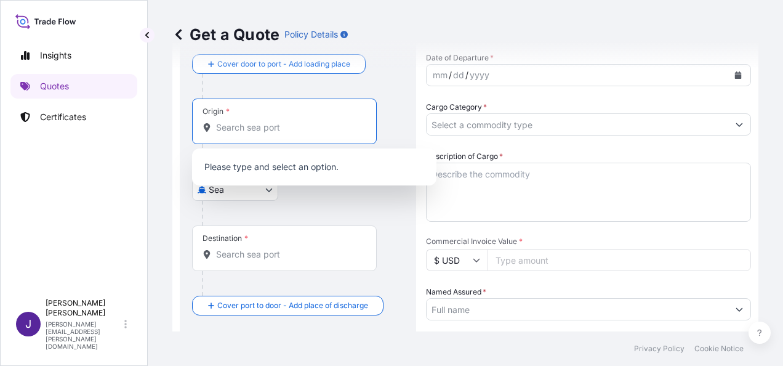
click at [274, 126] on input "Origin *" at bounding box center [288, 127] width 145 height 12
paste input "CHITTAGONG"
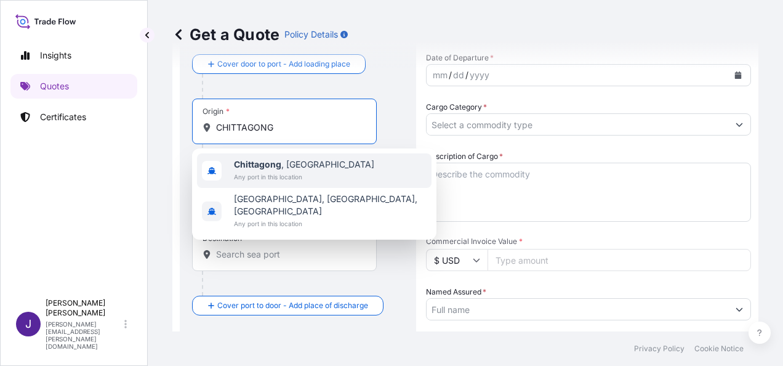
click at [280, 163] on b "Chittagong" at bounding box center [257, 164] width 47 height 10
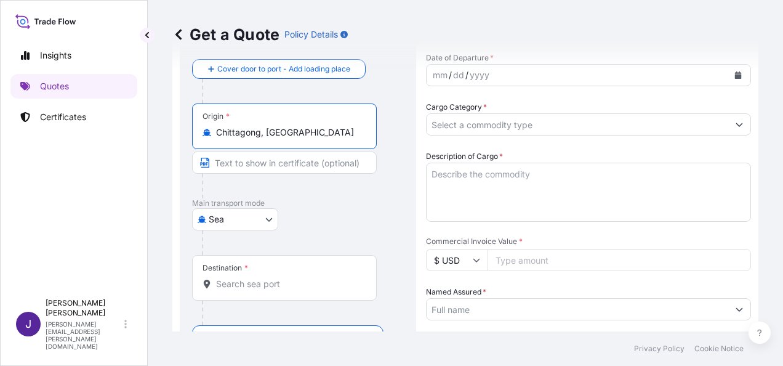
type input "Chittagong, [GEOGRAPHIC_DATA]"
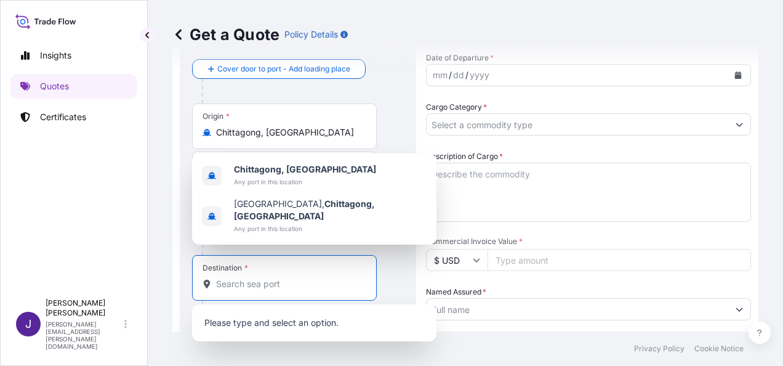
click at [243, 282] on input "Destination *" at bounding box center [288, 284] width 145 height 12
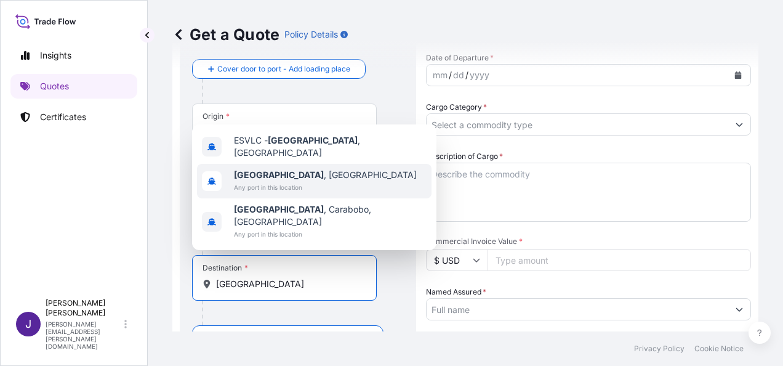
click at [281, 181] on span "[GEOGRAPHIC_DATA] , [GEOGRAPHIC_DATA]" at bounding box center [325, 175] width 183 height 12
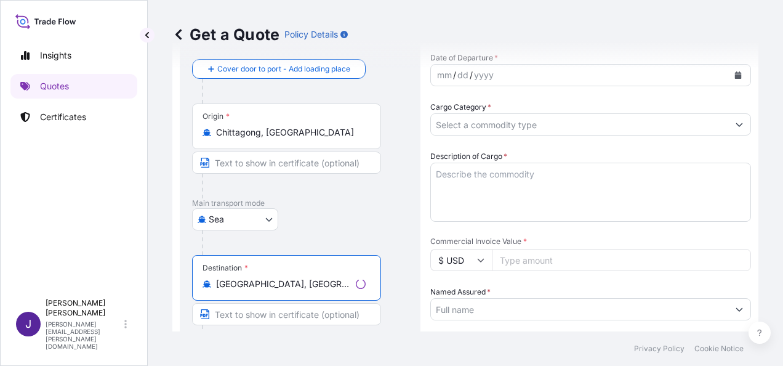
type input "[GEOGRAPHIC_DATA], [GEOGRAPHIC_DATA]"
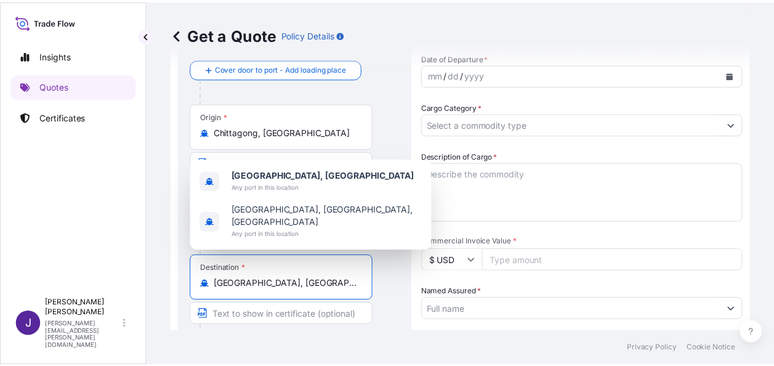
scroll to position [0, 0]
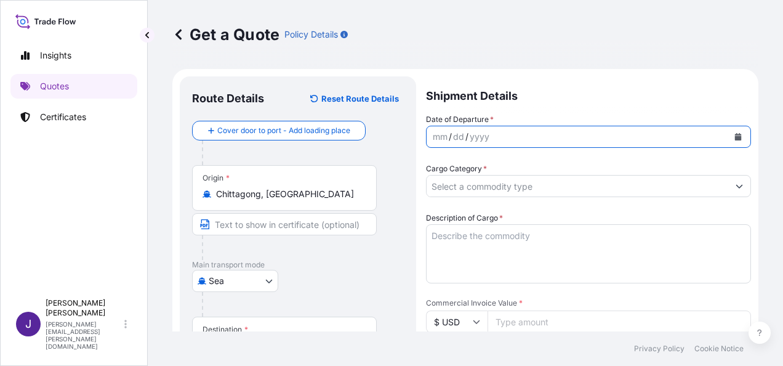
click at [735, 135] on icon "Calendar" at bounding box center [738, 136] width 7 height 7
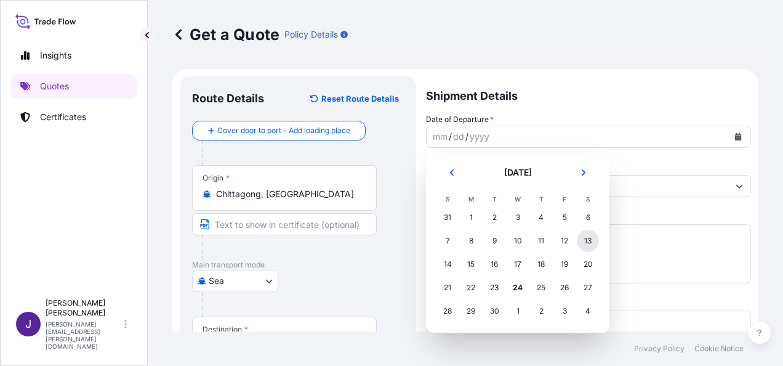
click at [586, 241] on div "13" at bounding box center [588, 241] width 22 height 22
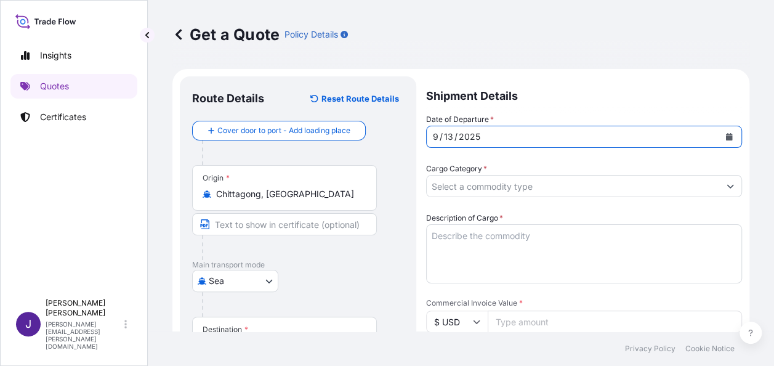
click at [539, 185] on input "Cargo Category *" at bounding box center [573, 186] width 292 height 22
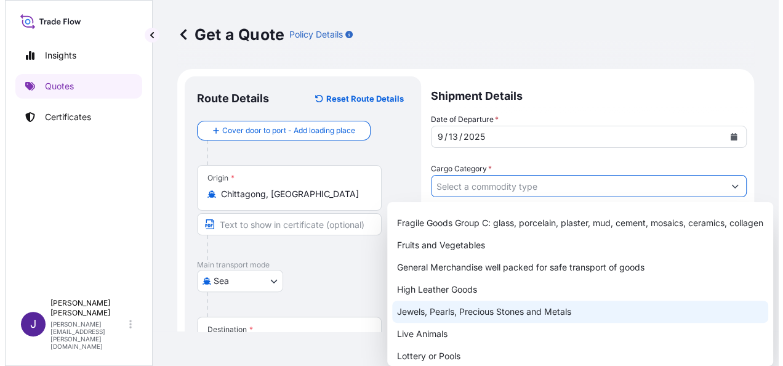
scroll to position [123, 0]
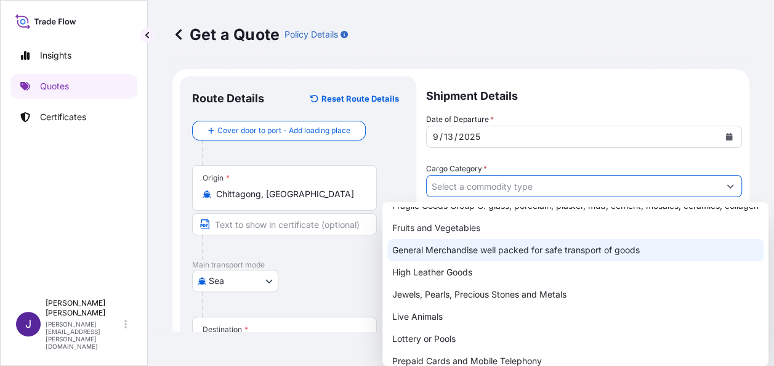
click at [443, 260] on div "General Merchandise well packed for safe transport of goods" at bounding box center [575, 250] width 376 height 22
type input "General Merchandise well packed for safe transport of goods"
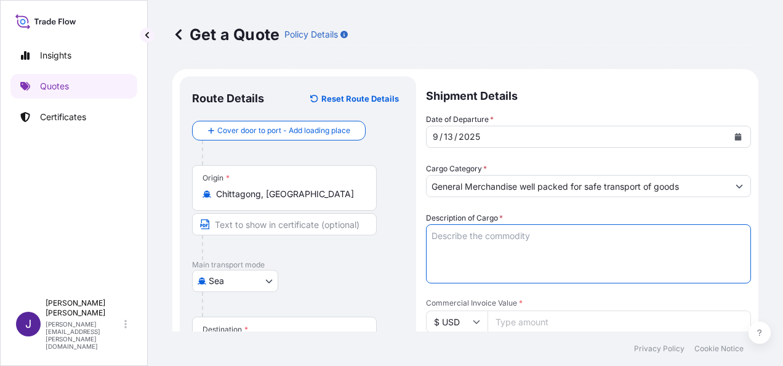
drag, startPoint x: 473, startPoint y: 235, endPoint x: 531, endPoint y: 279, distance: 72.5
click at [473, 235] on textarea "Description of Cargo *" at bounding box center [588, 253] width 325 height 59
click at [522, 238] on textarea "Description of Cargo *" at bounding box center [588, 253] width 325 height 59
paste textarea "MENS LONG SLEEVE SHIRT, MENS LONG SLEEVE CHINESE COLLAR FIT SHIRT, MENS SHORT S…"
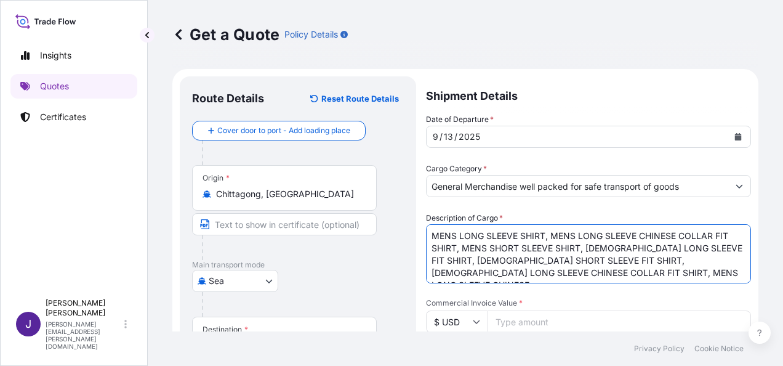
scroll to position [31, 0]
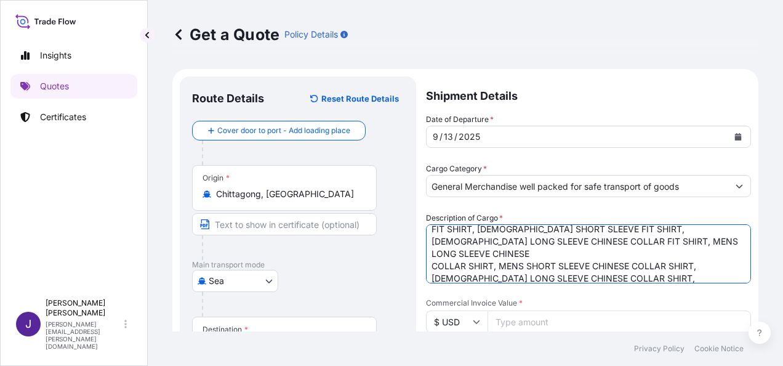
type textarea "MENS LONG SLEEVE SHIRT, MENS LONG SLEEVE CHINESE COLLAR FIT SHIRT, MENS SHORT S…"
click at [536, 320] on input "Commercial Invoice Value *" at bounding box center [620, 321] width 264 height 22
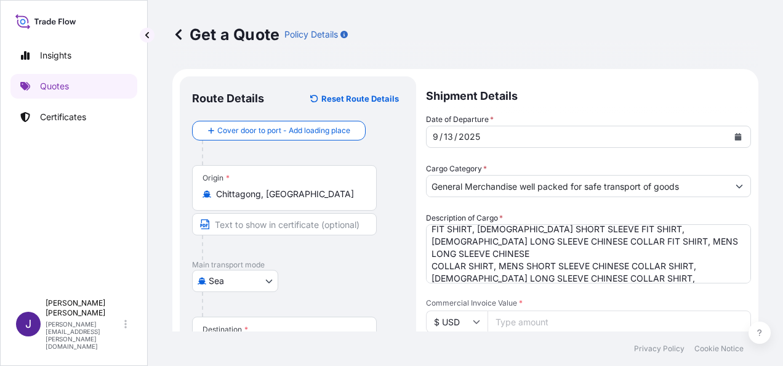
scroll to position [185, 0]
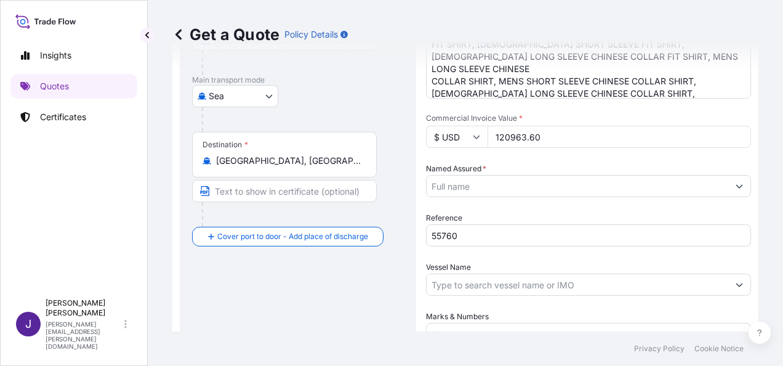
type input "120963.60"
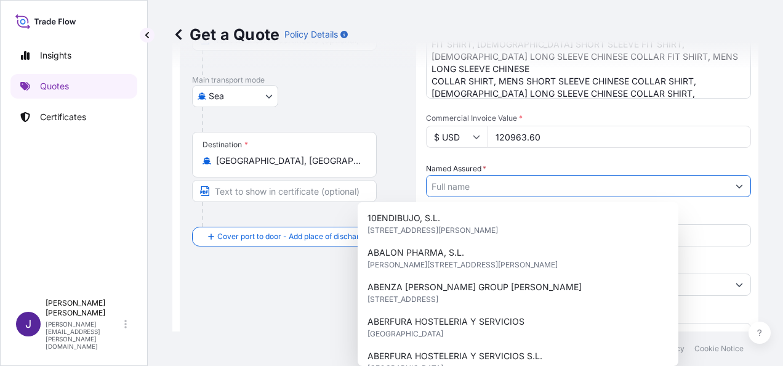
click at [502, 184] on input "Named Assured *" at bounding box center [578, 186] width 302 height 22
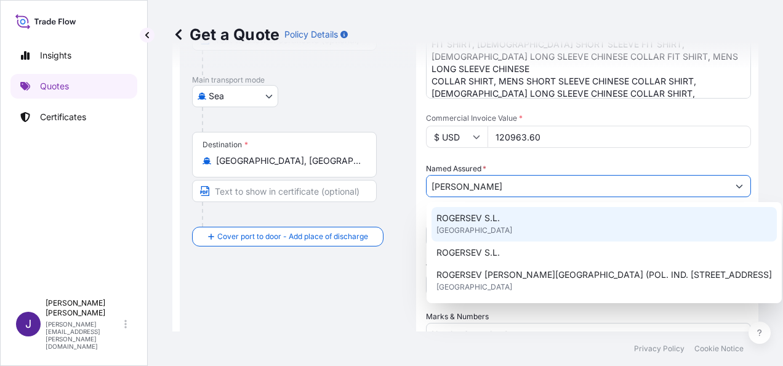
click at [491, 221] on span "ROGERSEV S.L." at bounding box center [468, 218] width 63 height 12
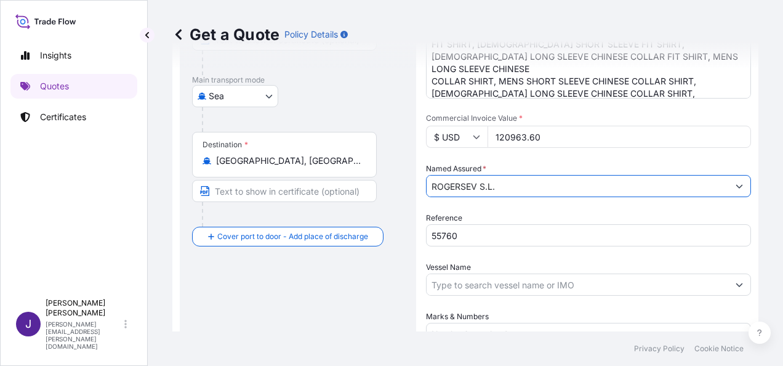
scroll to position [246, 0]
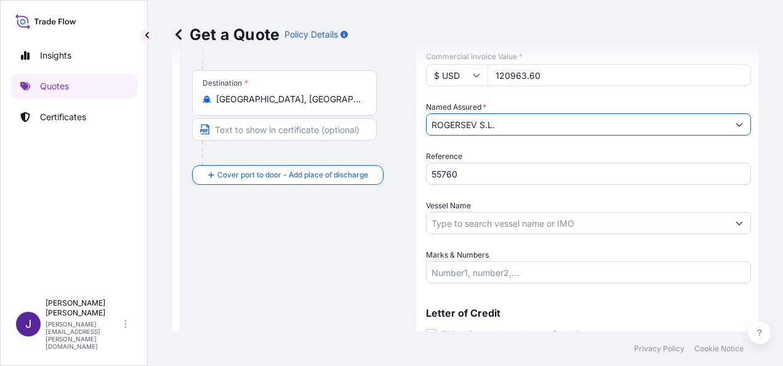
type input "ROGERSEV S.L."
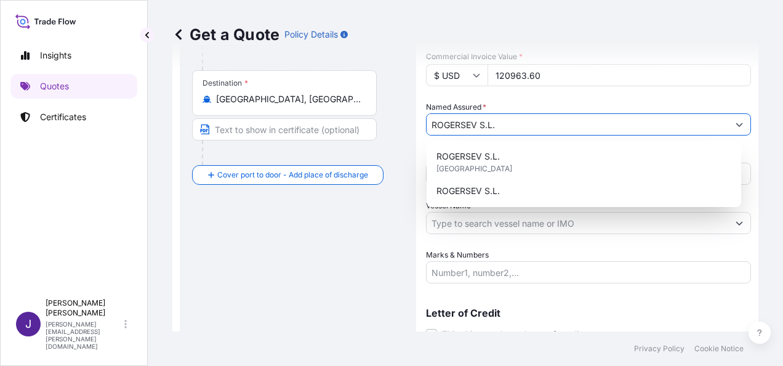
click at [491, 225] on input "Vessel Name" at bounding box center [578, 223] width 302 height 22
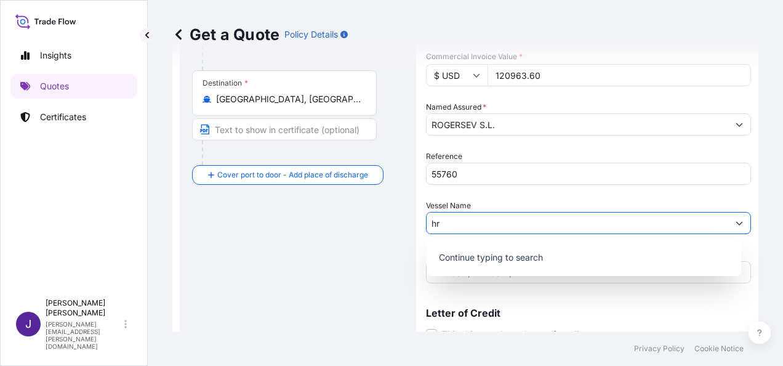
type input "h"
paste input "HR SARERA"
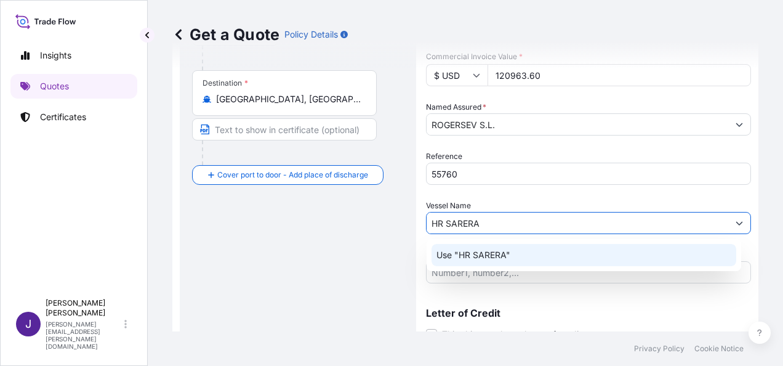
click at [475, 256] on p "Use "HR SARERA"" at bounding box center [474, 255] width 74 height 12
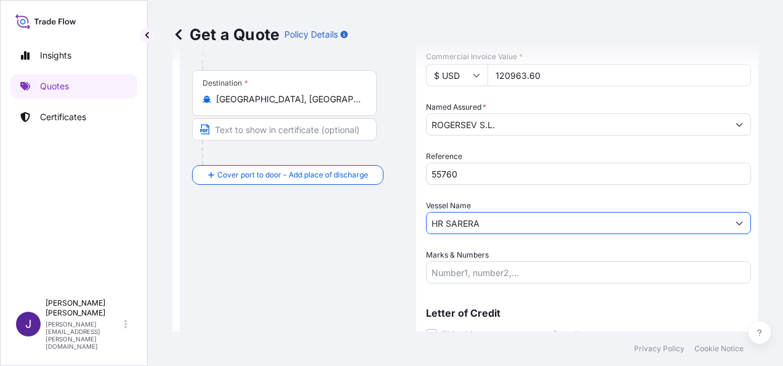
type input "HR SARERA"
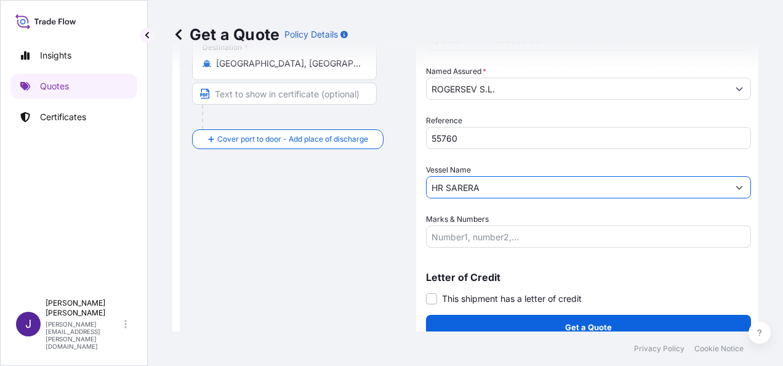
scroll to position [297, 0]
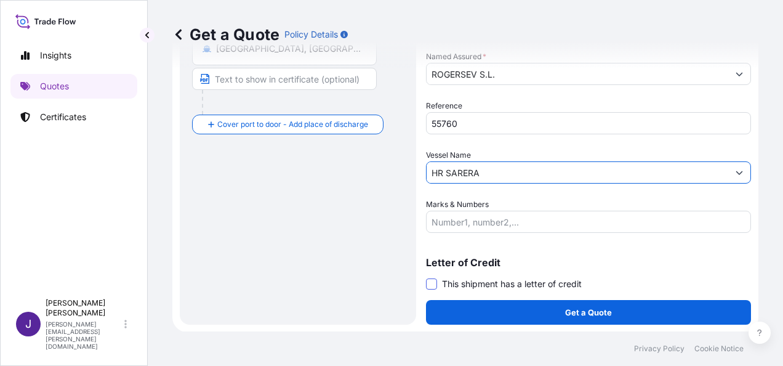
click at [432, 278] on span at bounding box center [431, 283] width 11 height 11
click at [426, 277] on input "This shipment has a letter of credit" at bounding box center [426, 277] width 0 height 0
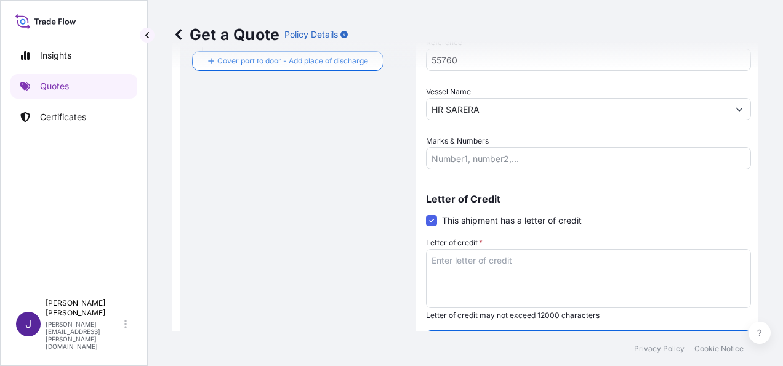
scroll to position [390, 0]
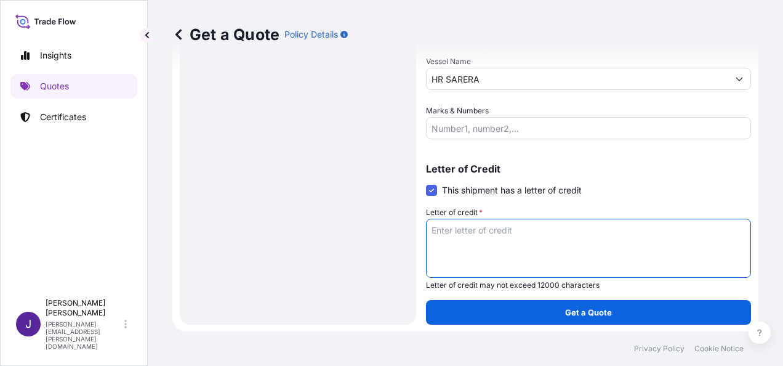
click at [475, 234] on textarea "Letter of credit *" at bounding box center [588, 248] width 325 height 59
paste textarea "[PERSON_NAME] S.L. POL IND MAS TOUS SECTOR II"
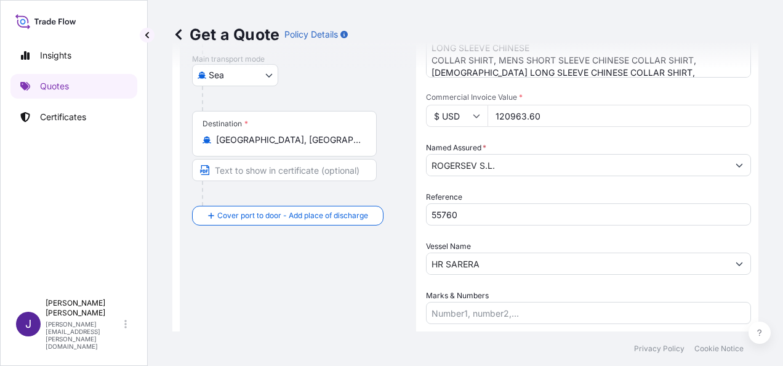
type textarea "[PERSON_NAME] S.L. POL IND MAS TOUS SECTOR II"
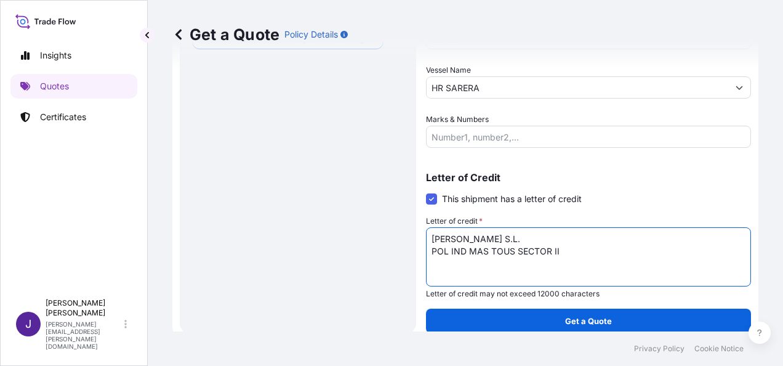
scroll to position [390, 0]
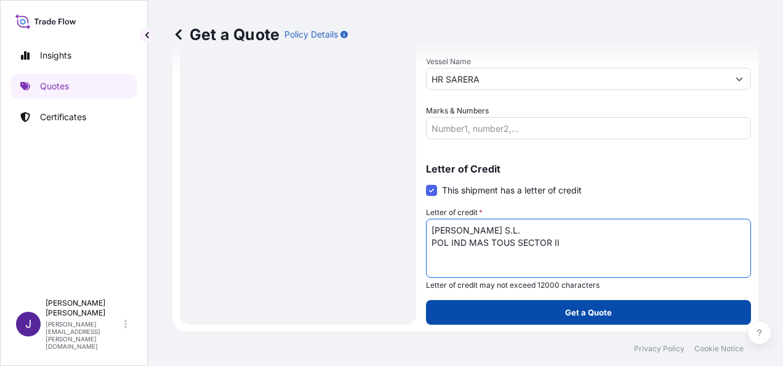
click at [538, 313] on button "Get a Quote" at bounding box center [588, 312] width 325 height 25
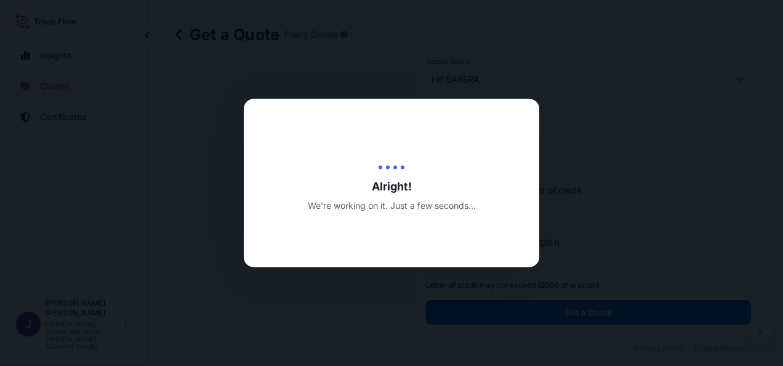
select select "Sea"
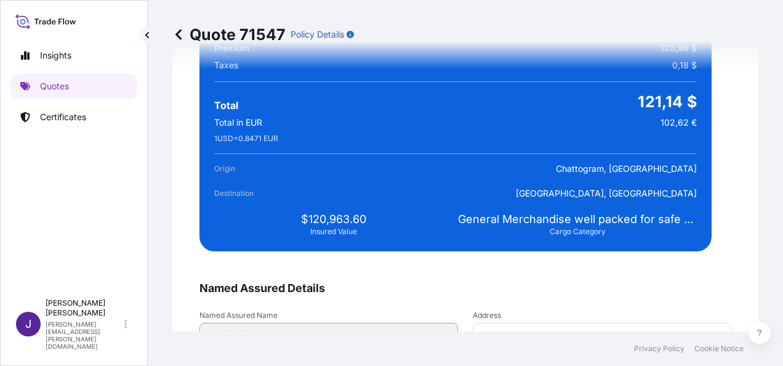
scroll to position [2387, 0]
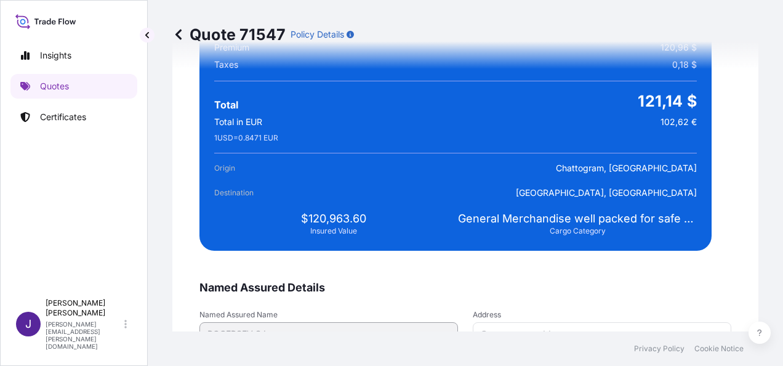
click at [650, 119] on div "Total in EUR 102,62 €" at bounding box center [455, 122] width 483 height 12
drag, startPoint x: 652, startPoint y: 121, endPoint x: 686, endPoint y: 122, distance: 34.5
click at [686, 122] on div "Total in EUR 102,62 €" at bounding box center [455, 122] width 483 height 12
drag, startPoint x: 686, startPoint y: 122, endPoint x: 677, endPoint y: 121, distance: 8.7
copy span "102,62 €"
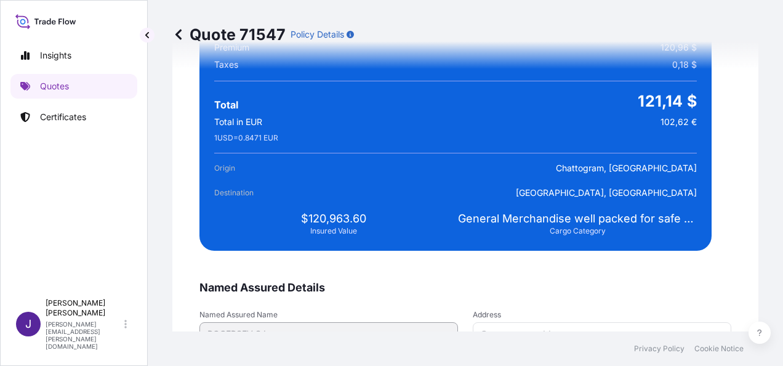
click at [215, 133] on span "1 USD = 0.8471 EUR" at bounding box center [246, 138] width 64 height 10
drag, startPoint x: 214, startPoint y: 134, endPoint x: 283, endPoint y: 135, distance: 68.4
click at [278, 135] on span "1 USD = 0.8471 EUR" at bounding box center [246, 138] width 64 height 10
drag, startPoint x: 283, startPoint y: 135, endPoint x: 277, endPoint y: 138, distance: 6.3
copy span "1 USD = 0.8471 EUR"
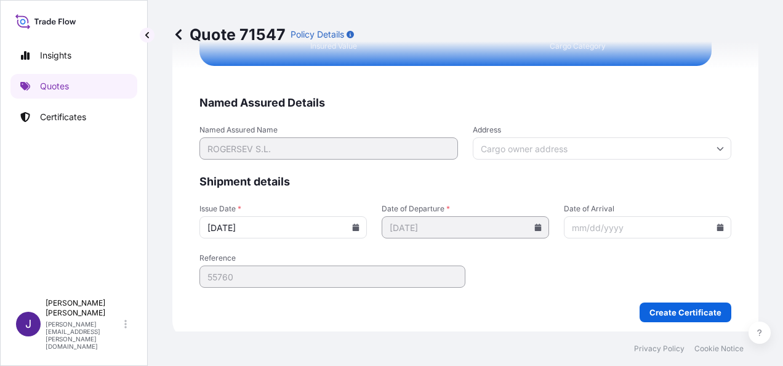
scroll to position [2578, 0]
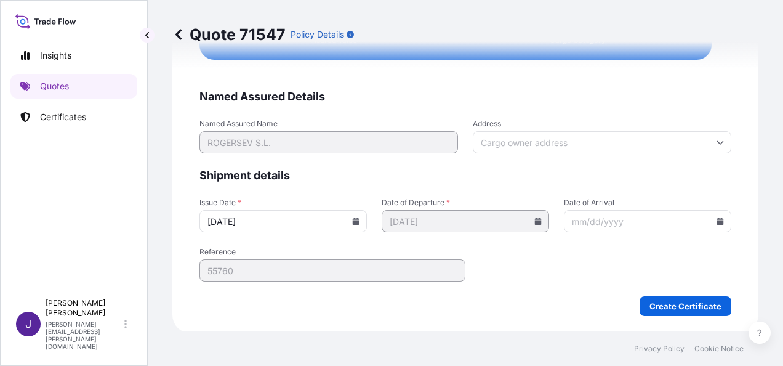
click at [703, 139] on input "Address" at bounding box center [602, 142] width 259 height 22
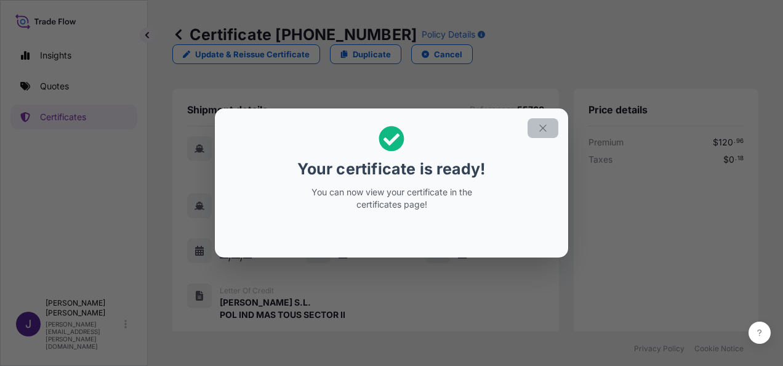
click at [542, 129] on icon "button" at bounding box center [543, 128] width 11 height 11
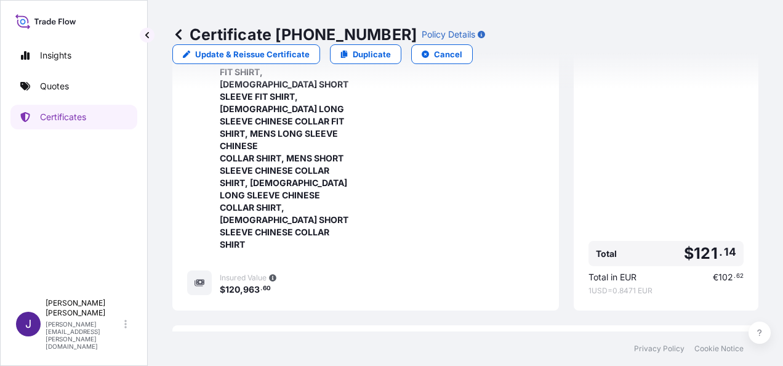
scroll to position [501, 0]
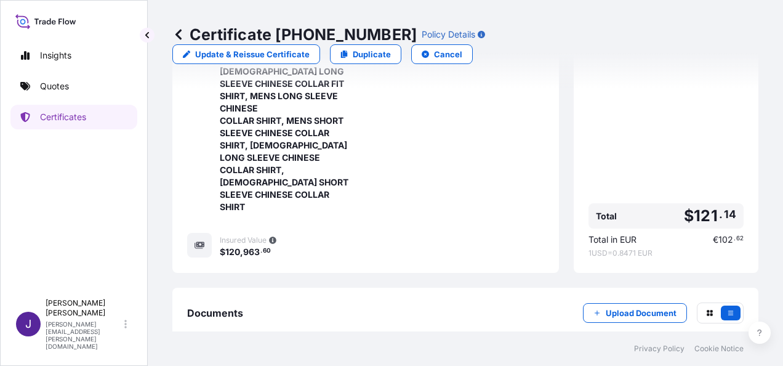
click at [683, 365] on p "Try again." at bounding box center [688, 372] width 39 height 12
click at [371, 356] on link "PDF Certificate [DATE]" at bounding box center [465, 372] width 557 height 32
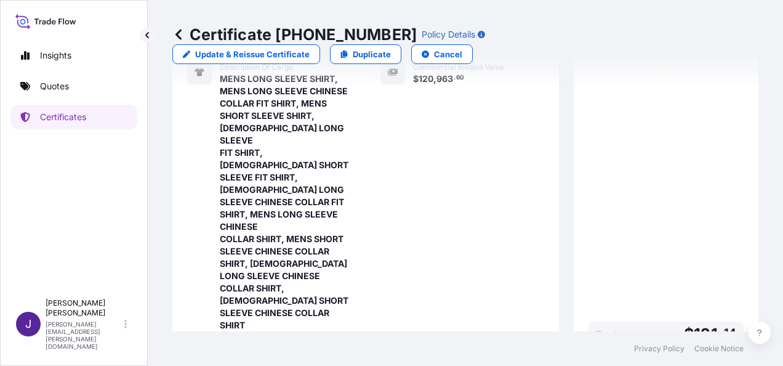
scroll to position [378, 0]
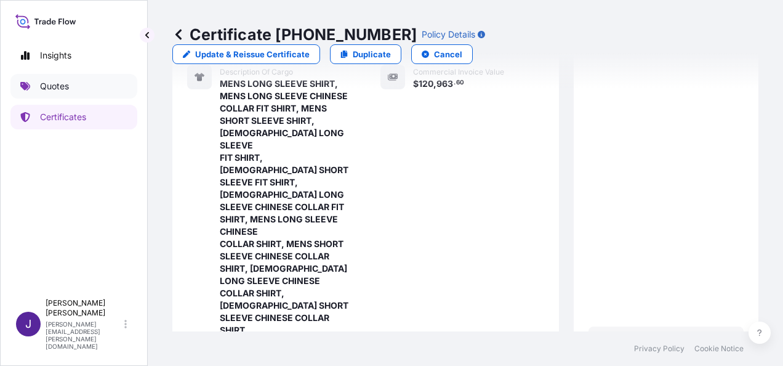
click at [60, 87] on p "Quotes" at bounding box center [54, 86] width 29 height 12
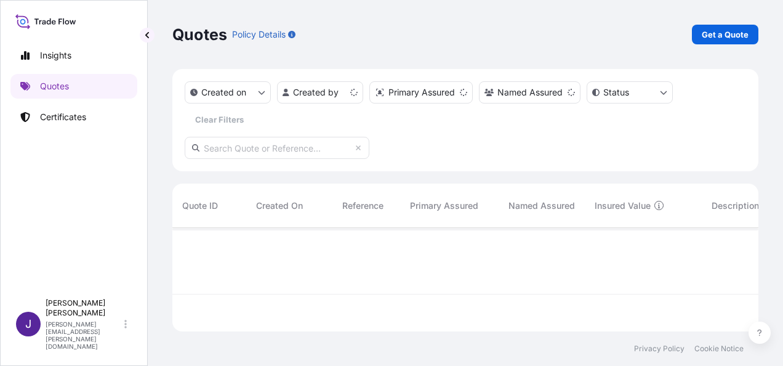
scroll to position [101, 576]
click at [736, 34] on p "Get a Quote" at bounding box center [725, 34] width 47 height 12
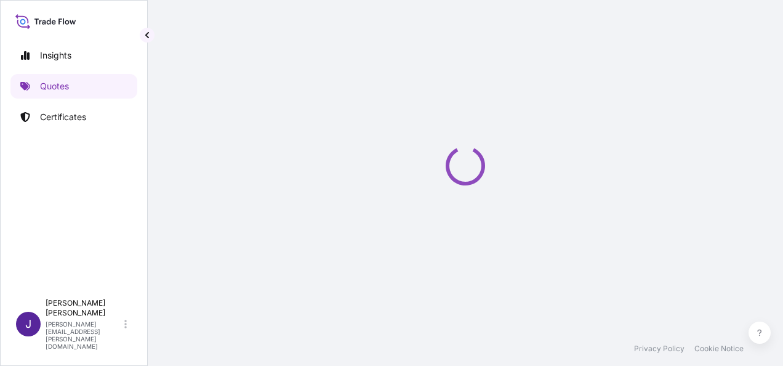
scroll to position [20, 0]
select select "Sea"
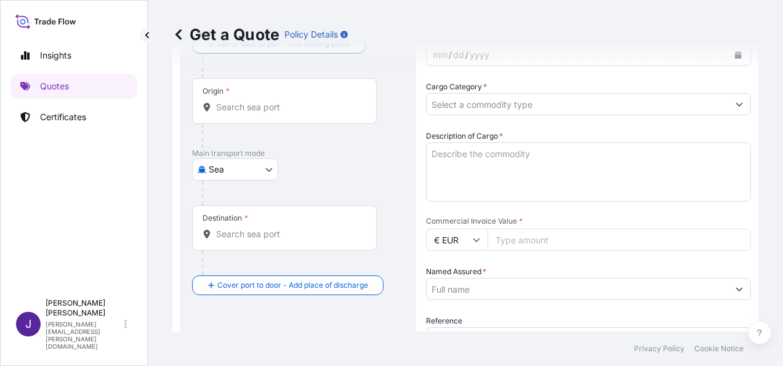
scroll to position [143, 0]
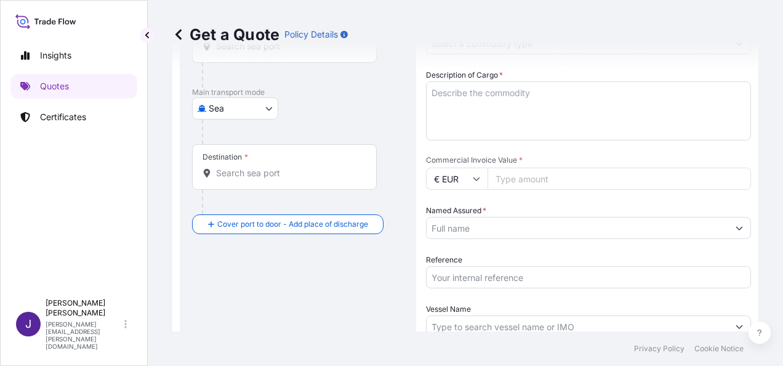
click at [491, 279] on input "Reference" at bounding box center [588, 277] width 325 height 22
type input "56794"
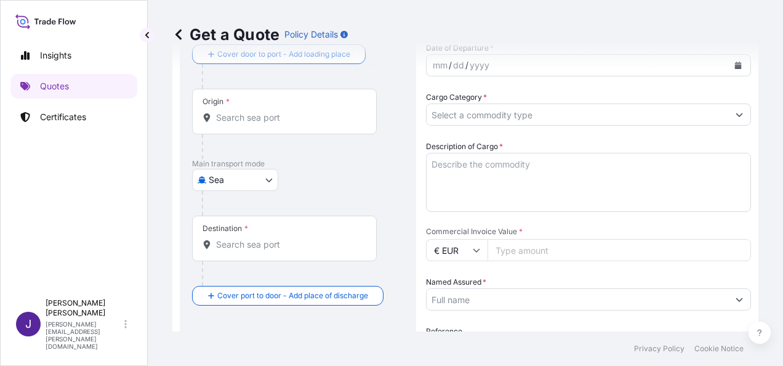
scroll to position [0, 0]
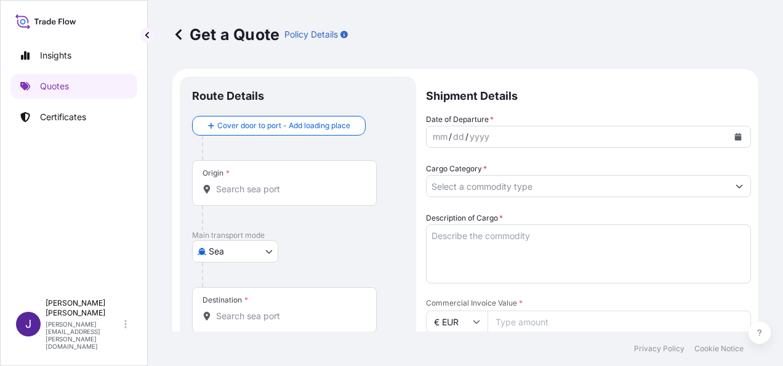
click at [266, 191] on input "Origin *" at bounding box center [288, 189] width 145 height 12
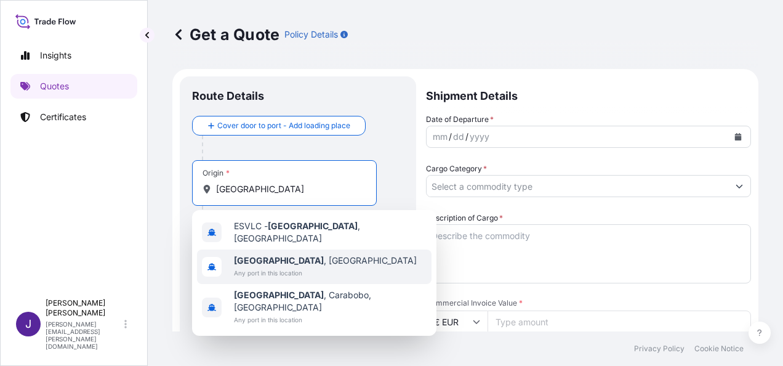
click at [271, 259] on span "[GEOGRAPHIC_DATA] , [GEOGRAPHIC_DATA]" at bounding box center [325, 260] width 183 height 12
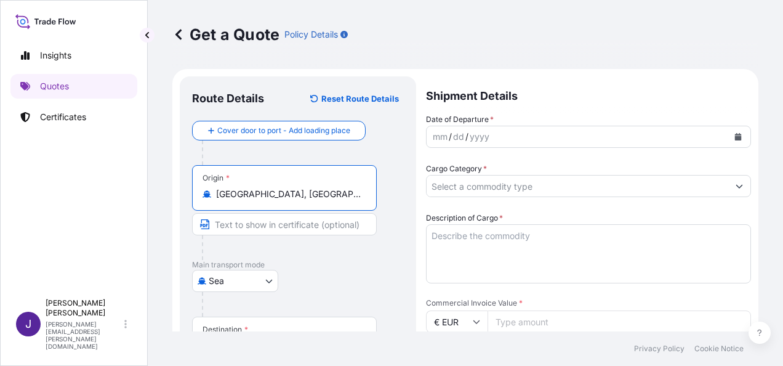
scroll to position [123, 0]
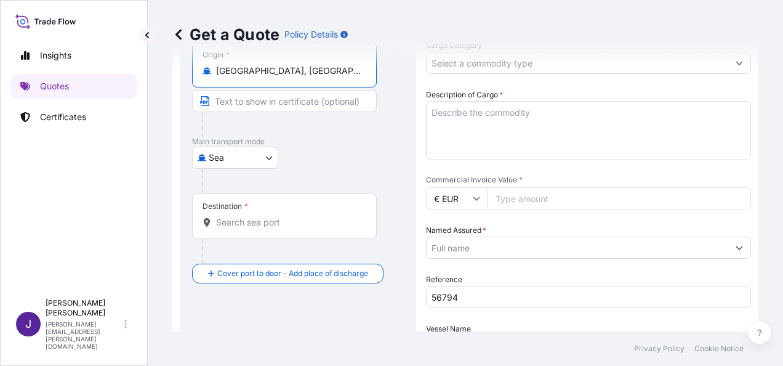
type input "[GEOGRAPHIC_DATA], [GEOGRAPHIC_DATA]"
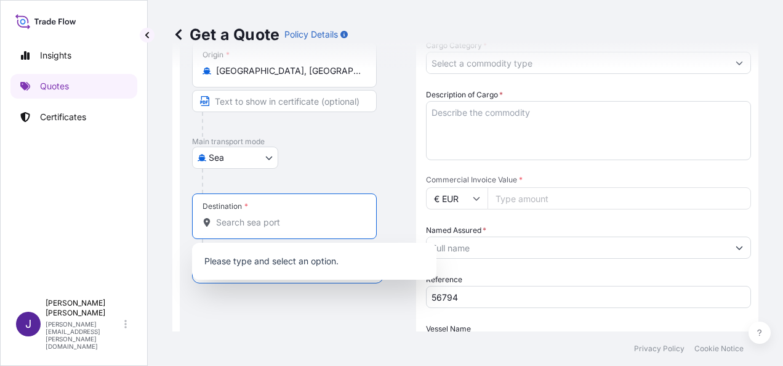
click at [256, 222] on input "Destination *" at bounding box center [288, 222] width 145 height 12
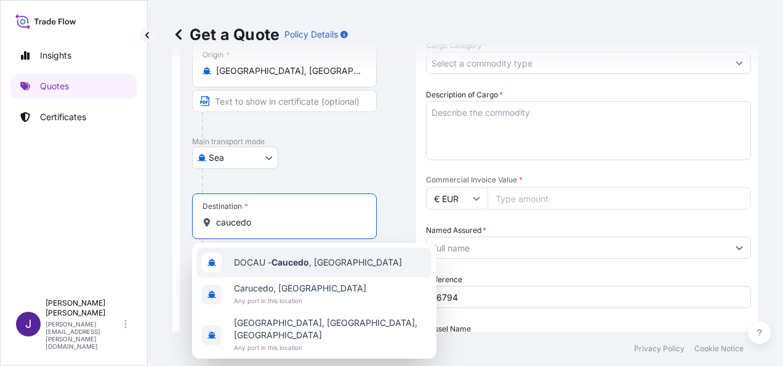
click at [325, 262] on span "DOCAU - Caucedo , [GEOGRAPHIC_DATA]" at bounding box center [318, 262] width 168 height 12
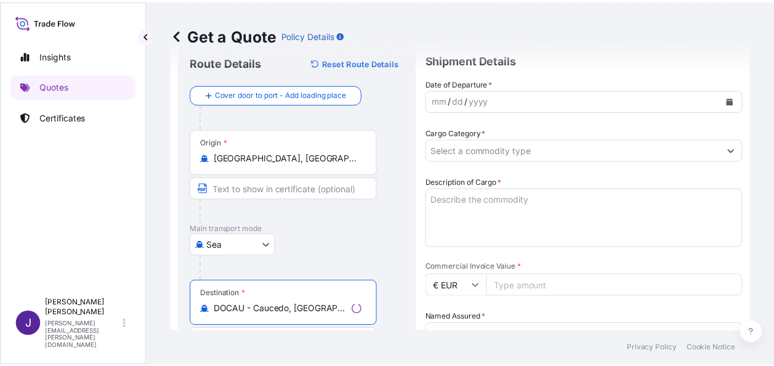
scroll to position [0, 0]
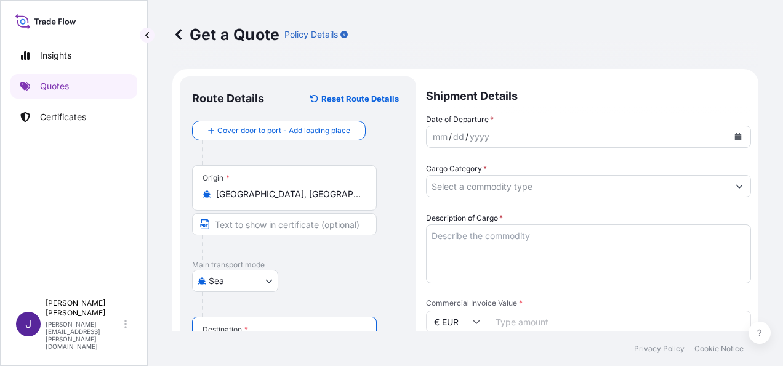
type input "DOCAU - Caucedo, [GEOGRAPHIC_DATA]"
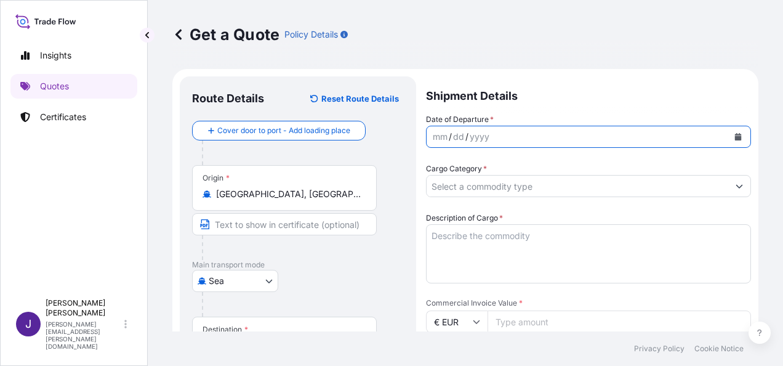
click at [735, 138] on icon "Calendar" at bounding box center [738, 136] width 7 height 7
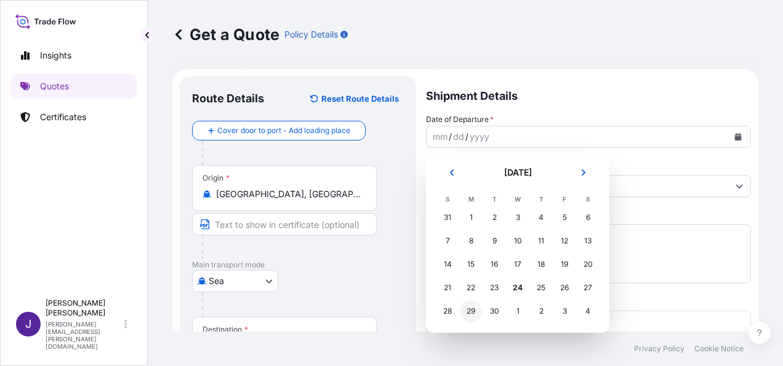
click at [475, 313] on div "29" at bounding box center [471, 311] width 22 height 22
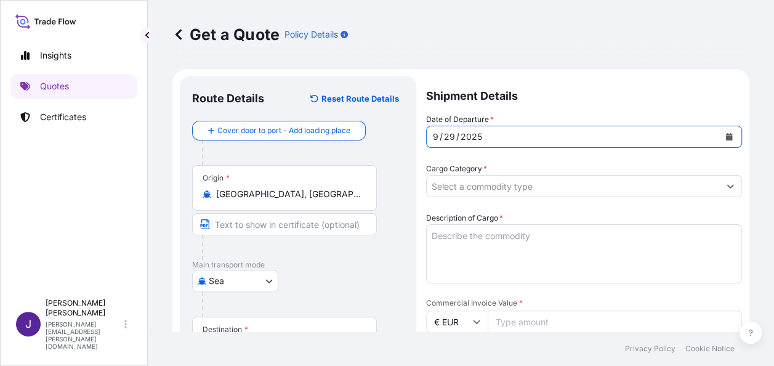
click at [520, 184] on input "Cargo Category *" at bounding box center [573, 186] width 292 height 22
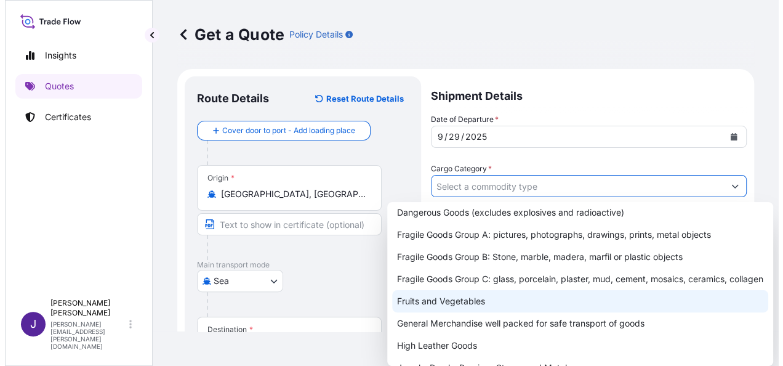
scroll to position [123, 0]
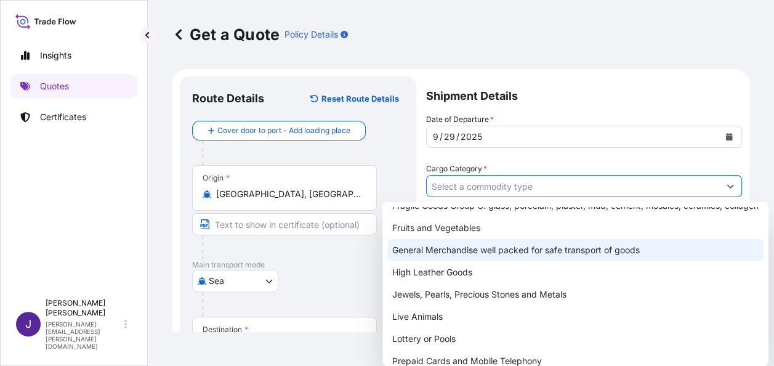
click at [464, 261] on div "General Merchandise well packed for safe transport of goods" at bounding box center [575, 250] width 376 height 22
type input "General Merchandise well packed for safe transport of goods"
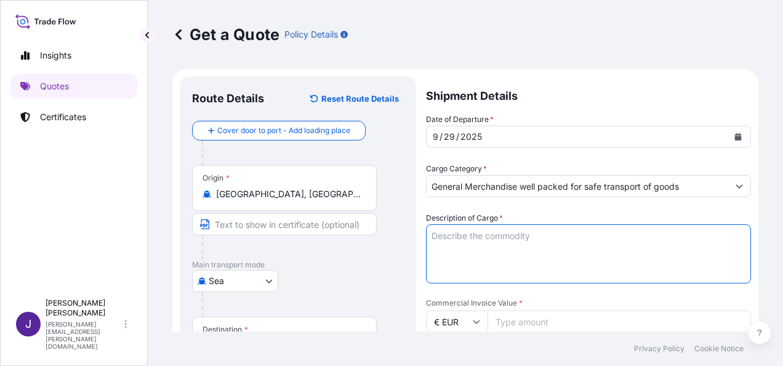
click at [500, 234] on textarea "Description of Cargo *" at bounding box center [588, 253] width 325 height 59
click at [515, 236] on textarea "Description of Cargo *" at bounding box center [588, 253] width 325 height 59
paste textarea "ACEITE DE [PERSON_NAME] ESXTRA"
click at [551, 236] on textarea "ACEITE DE [PERSON_NAME] ESXTRA" at bounding box center [588, 253] width 325 height 59
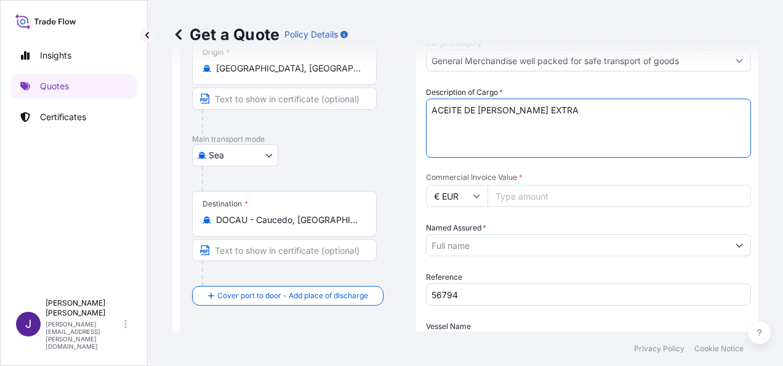
scroll to position [185, 0]
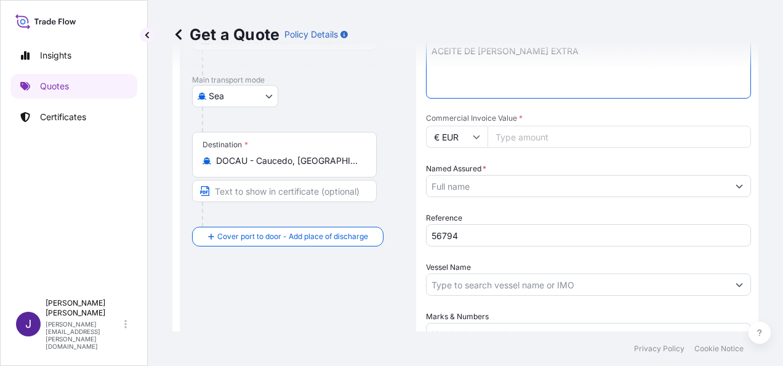
type textarea "ACEITE DE [PERSON_NAME] EXTRA"
click at [531, 138] on input "Commercial Invoice Value *" at bounding box center [620, 137] width 264 height 22
type input "96576.06"
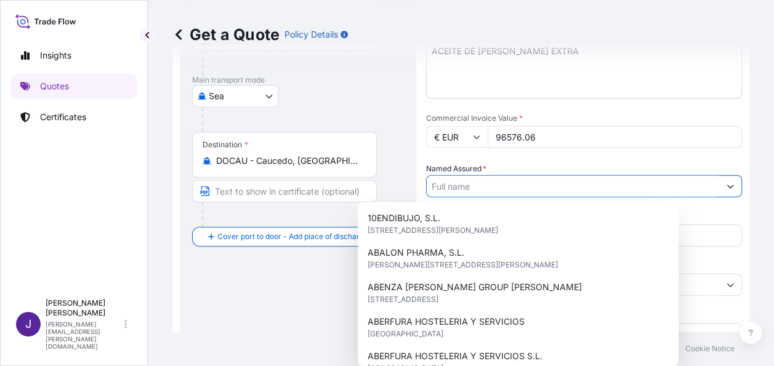
click at [484, 184] on input "Named Assured *" at bounding box center [573, 186] width 292 height 22
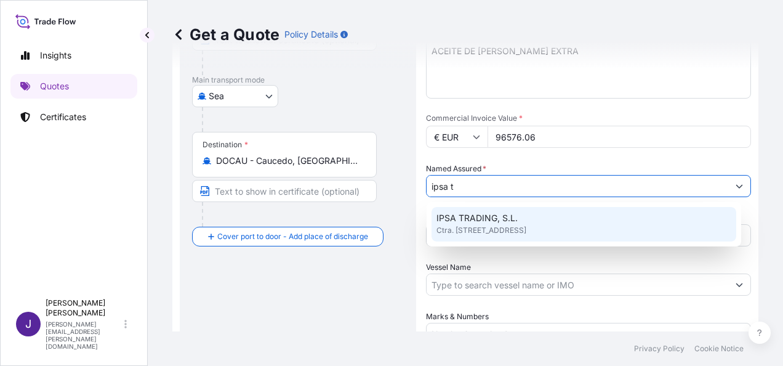
click at [494, 223] on span "IPSA TRADING, S.L." at bounding box center [477, 218] width 81 height 12
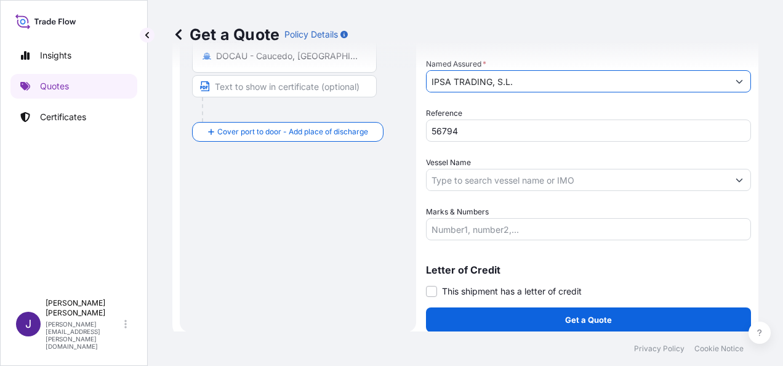
scroll to position [297, 0]
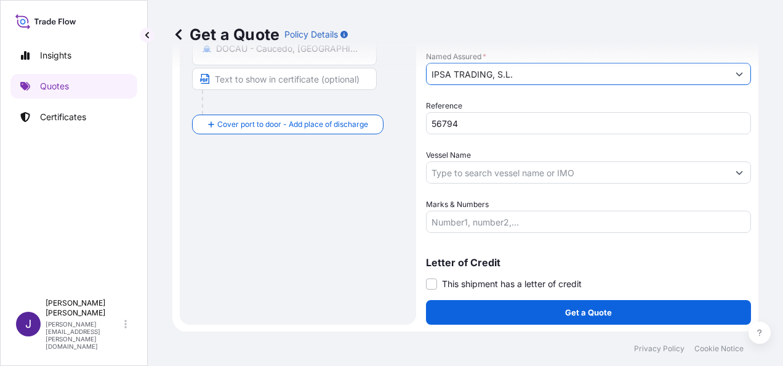
type input "IPSA TRADING, S.L."
click at [490, 223] on input "Marks & Numbers" at bounding box center [588, 222] width 325 height 22
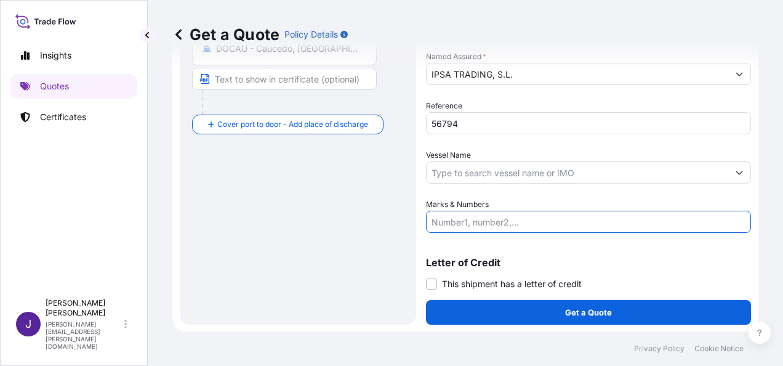
paste input "FCL CONTAINER CMAU8453538 – L7935265 – 5098 CAJAS 22.880 KGS"
type input "FCL CONTAINER CMAU8453538 – L7935265 – 5098 CAJAS 22.880 KGS"
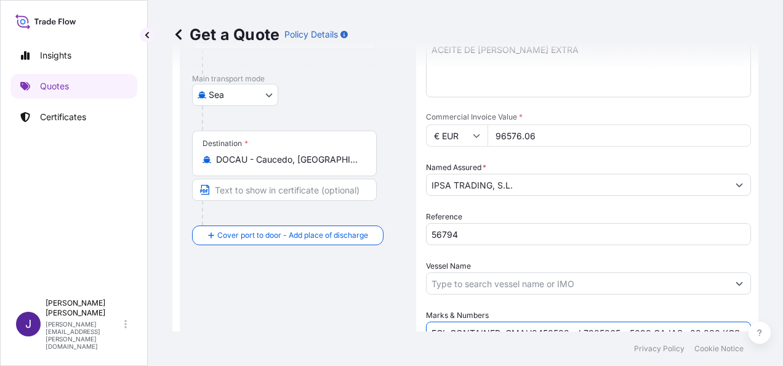
scroll to position [297, 0]
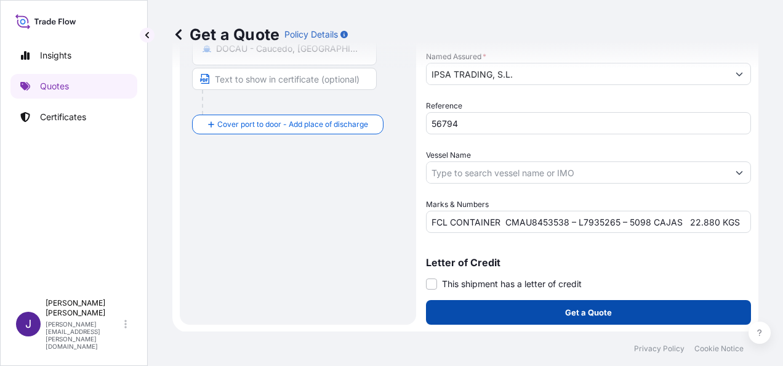
click at [594, 304] on button "Get a Quote" at bounding box center [588, 312] width 325 height 25
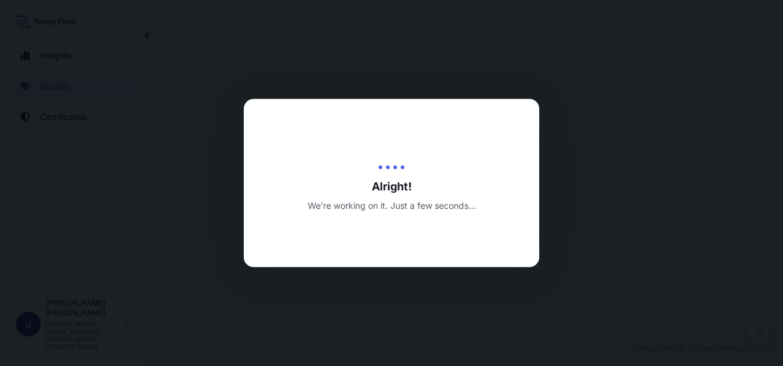
select select "Sea"
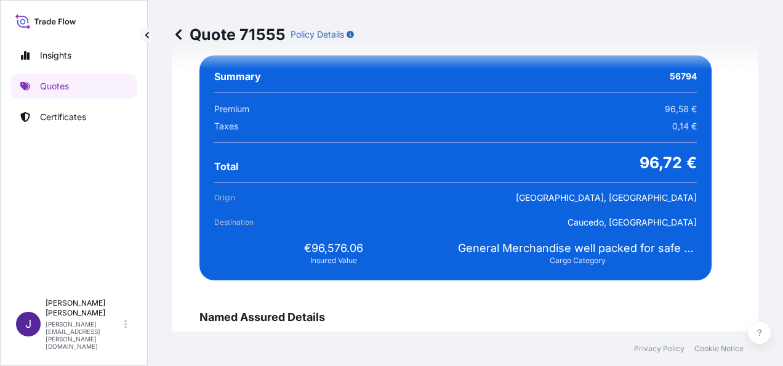
scroll to position [2327, 0]
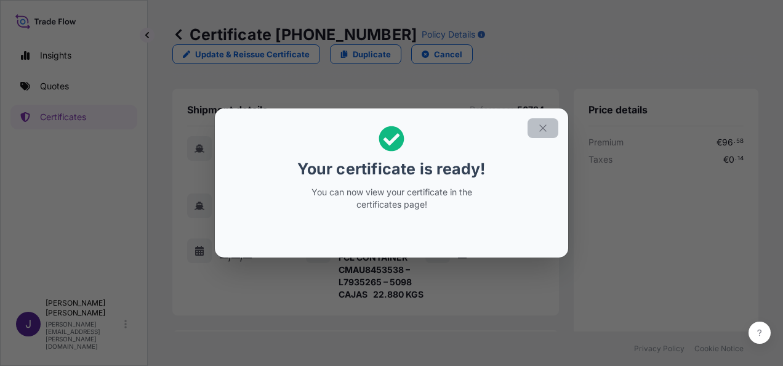
click at [554, 130] on button "button" at bounding box center [543, 128] width 31 height 20
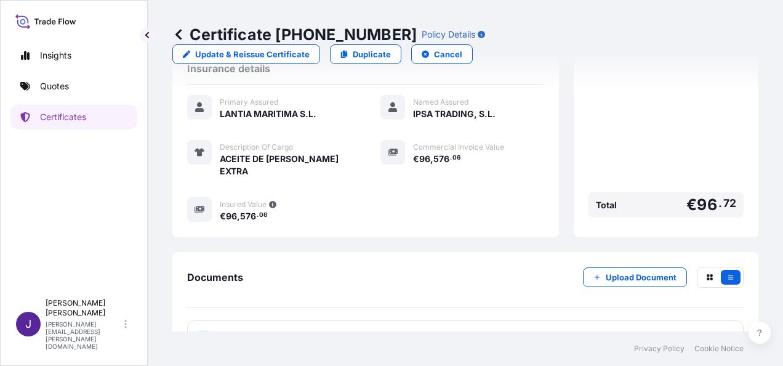
scroll to position [321, 0]
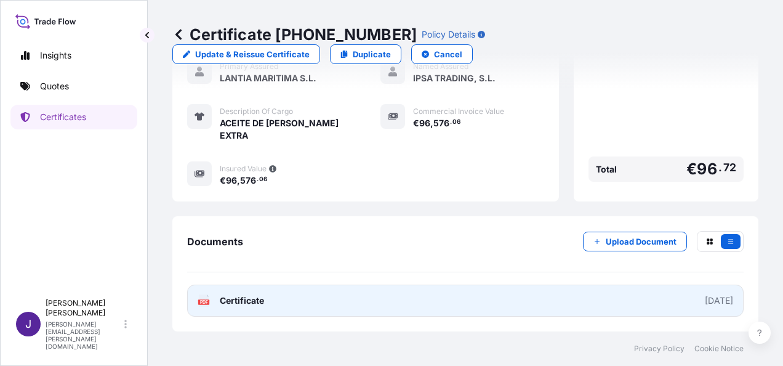
click at [403, 307] on link "PDF Certificate [DATE]" at bounding box center [465, 300] width 557 height 32
